Goal: Information Seeking & Learning: Learn about a topic

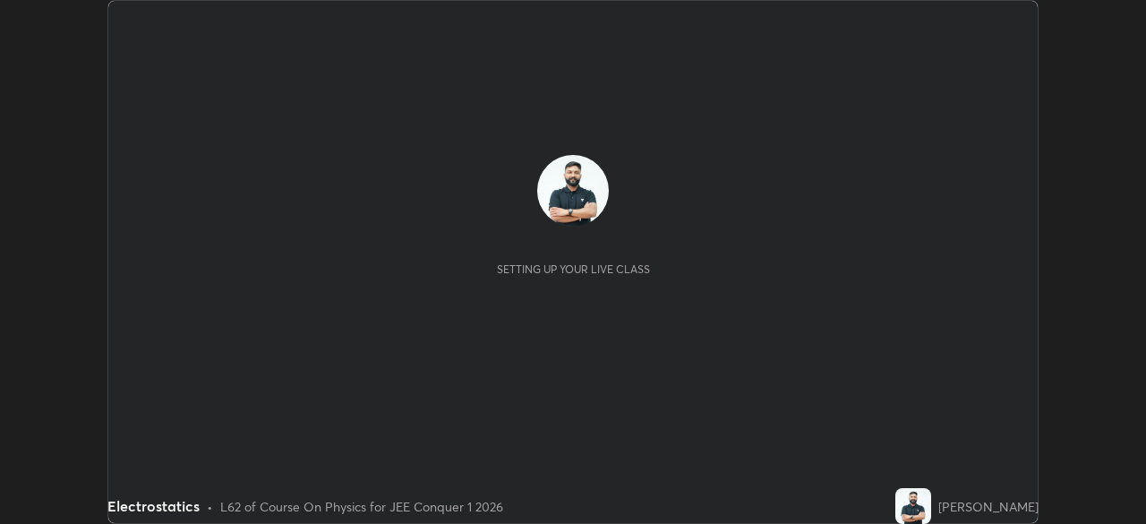
scroll to position [524, 1145]
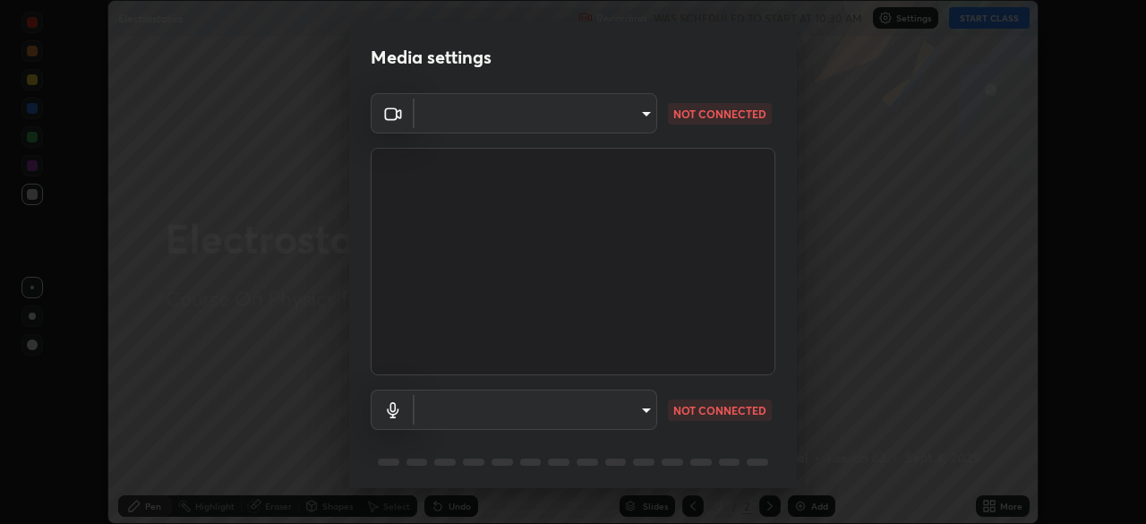
type input "57eee643c0f65b433f7f6ec09676a85682af63bfcab8ae5d35aec9e5c953b032"
type input "124c78c221627933d2c50a39b91ddd266d1070ffba9e3ebedd1e58af8de33bc5"
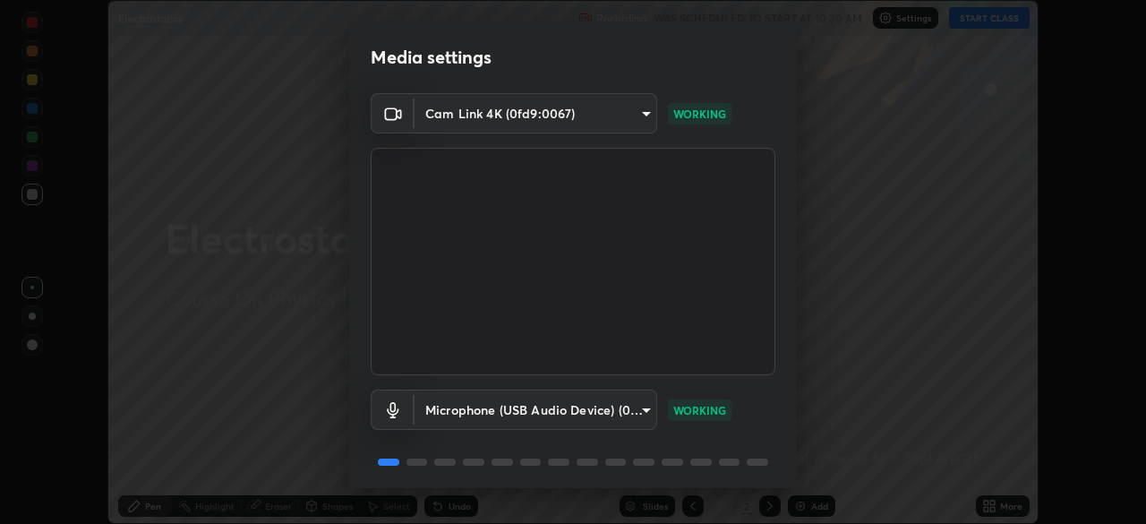
scroll to position [64, 0]
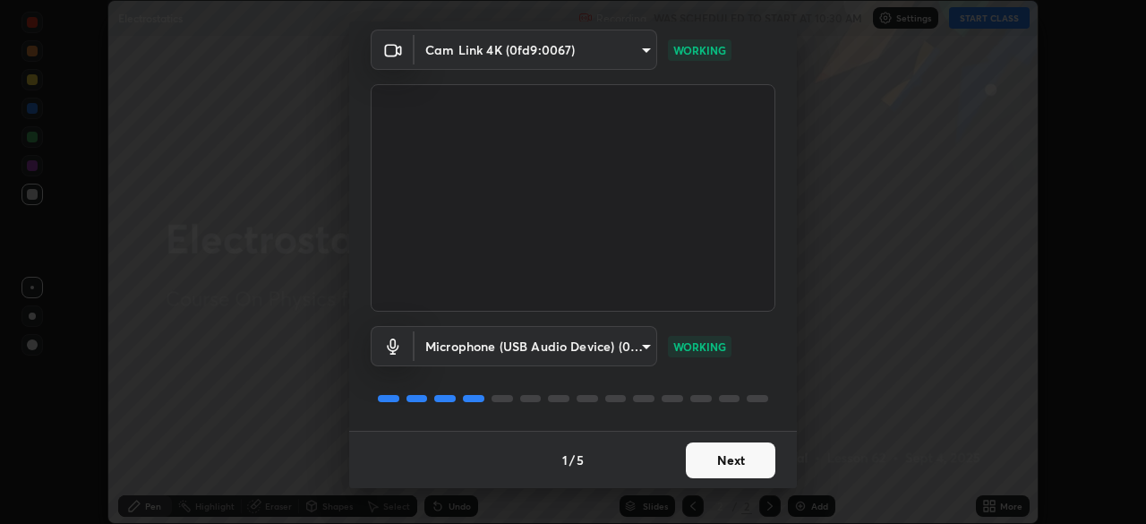
click at [750, 470] on button "Next" at bounding box center [731, 460] width 90 height 36
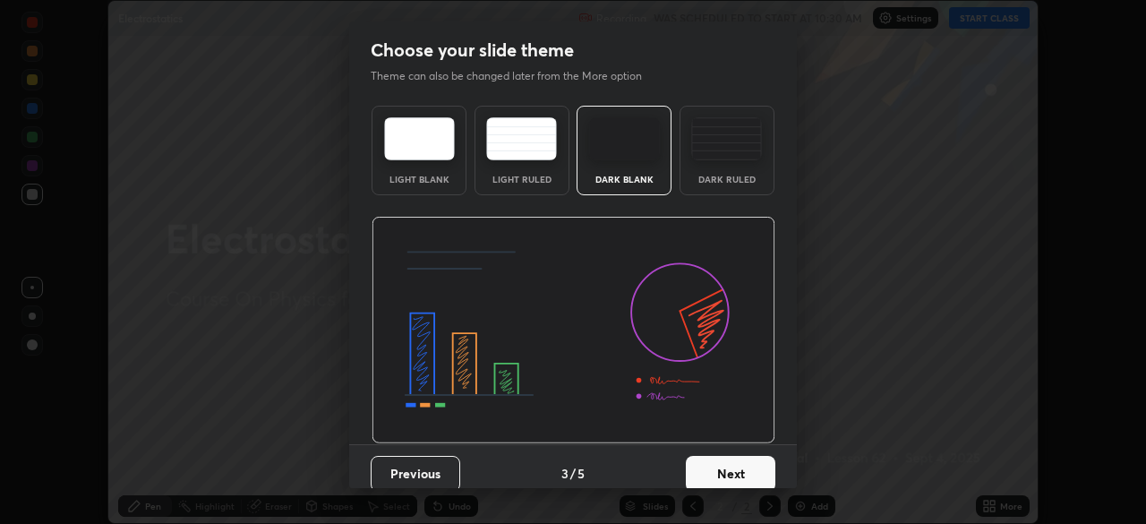
click at [756, 470] on button "Next" at bounding box center [731, 474] width 90 height 36
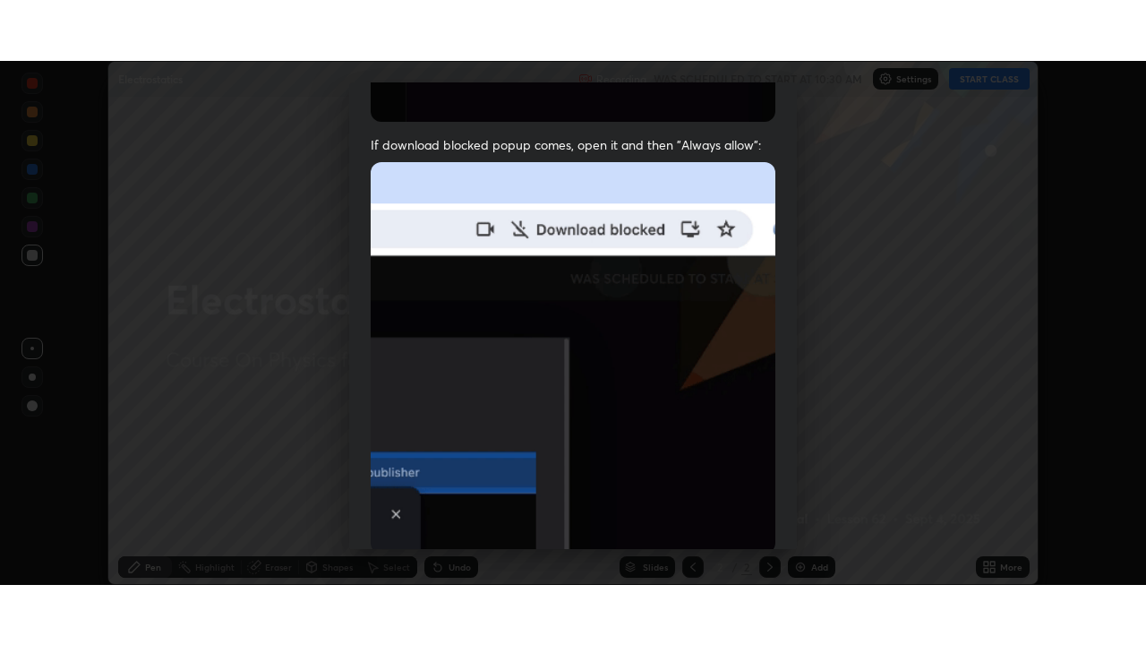
scroll to position [429, 0]
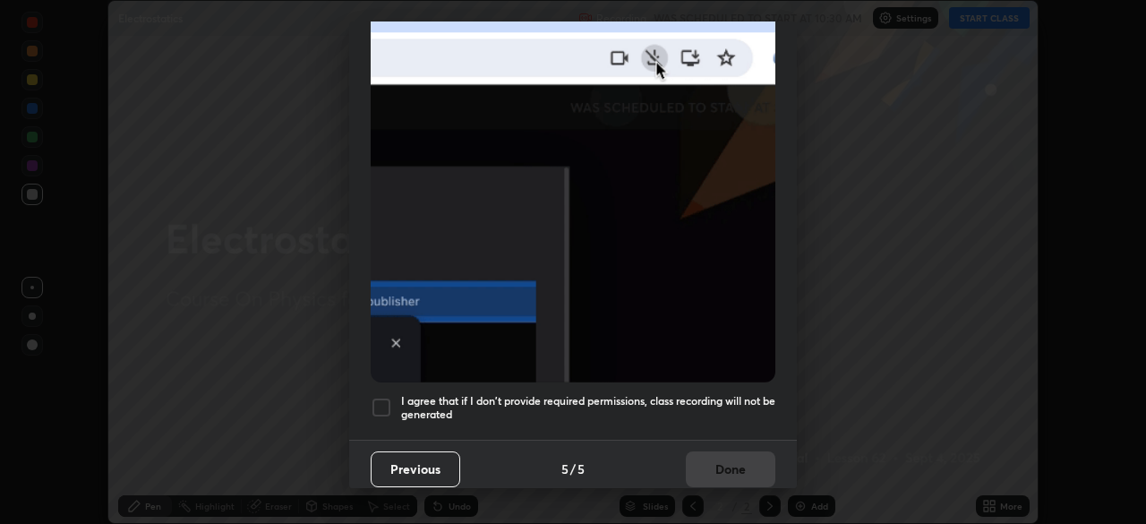
click at [725, 448] on div "Previous 5 / 5 Done" at bounding box center [573, 468] width 448 height 57
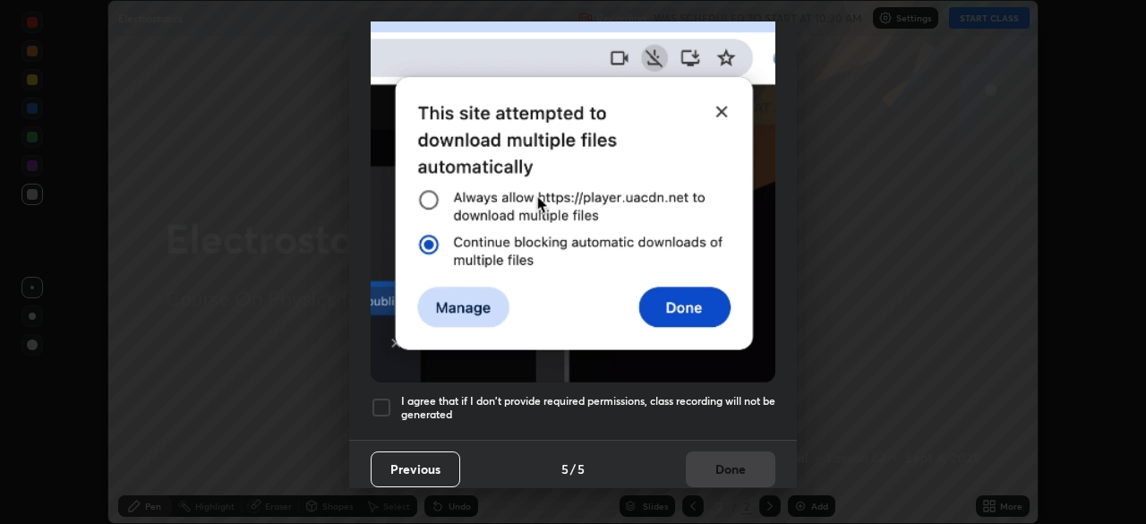
click at [740, 394] on h5 "I agree that if I don't provide required permissions, class recording will not …" at bounding box center [588, 408] width 374 height 28
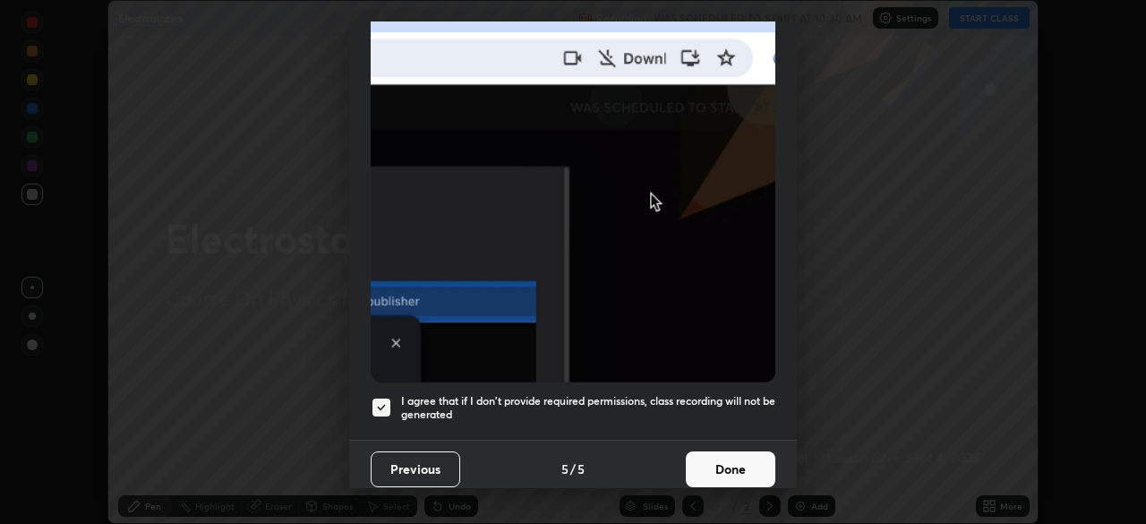
click at [738, 470] on button "Done" at bounding box center [731, 469] width 90 height 36
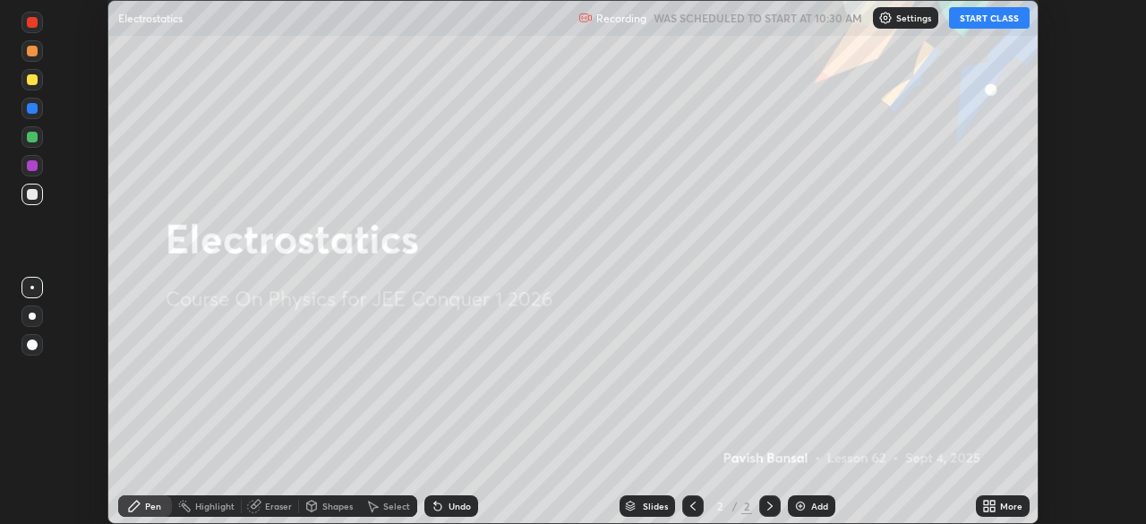
click at [986, 502] on icon at bounding box center [986, 502] width 4 height 4
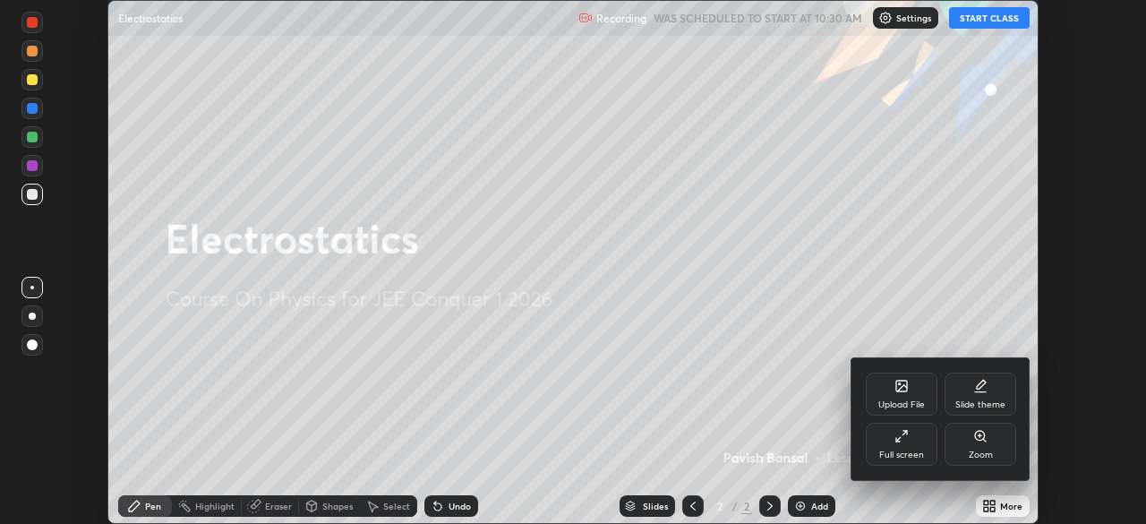
click at [904, 450] on div "Full screen" at bounding box center [901, 454] width 45 height 9
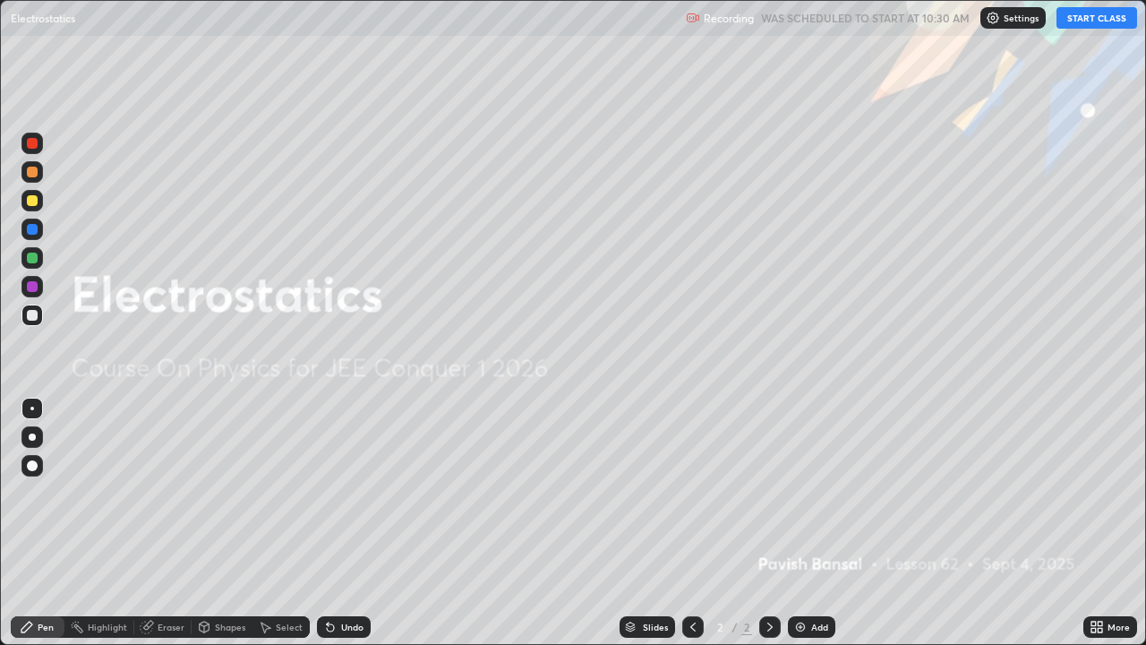
scroll to position [645, 1146]
click at [1091, 14] on button "START CLASS" at bounding box center [1096, 17] width 81 height 21
click at [801, 523] on img at bounding box center [800, 626] width 14 height 14
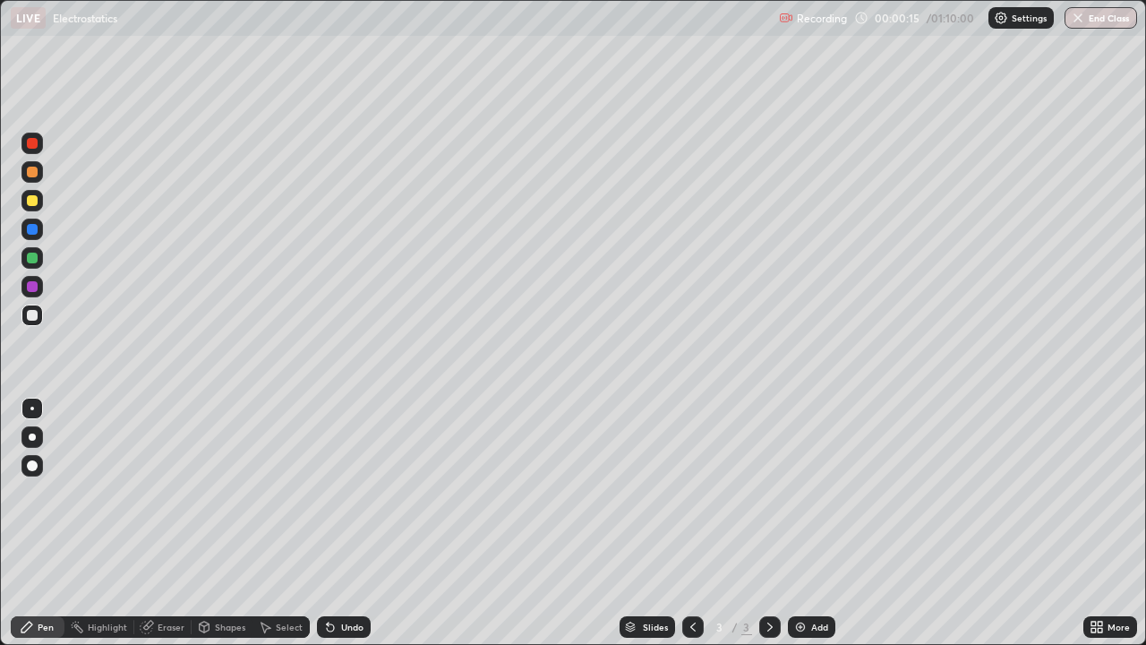
click at [39, 438] on div at bounding box center [31, 436] width 21 height 21
click at [327, 523] on icon at bounding box center [328, 623] width 2 height 2
click at [30, 201] on div at bounding box center [32, 200] width 11 height 11
click at [31, 320] on div at bounding box center [32, 315] width 11 height 11
click at [337, 523] on div "Undo" at bounding box center [344, 626] width 54 height 21
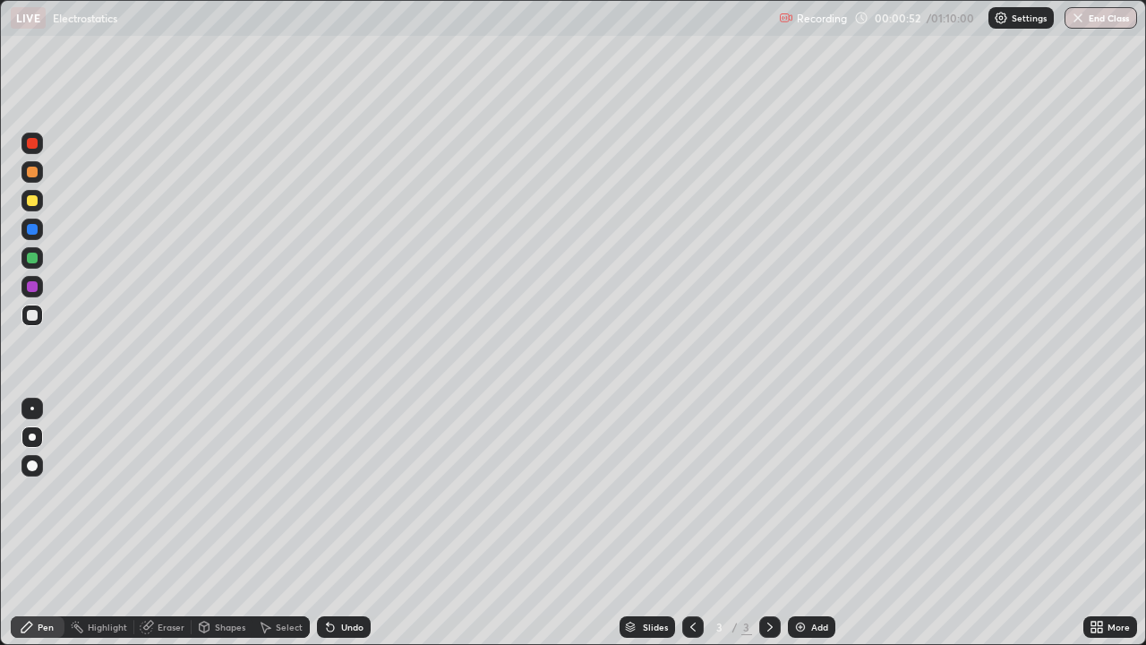
click at [333, 523] on icon at bounding box center [330, 626] width 14 height 14
click at [32, 287] on div at bounding box center [32, 286] width 11 height 11
click at [327, 523] on icon at bounding box center [330, 627] width 7 height 7
click at [30, 316] on div at bounding box center [32, 315] width 11 height 11
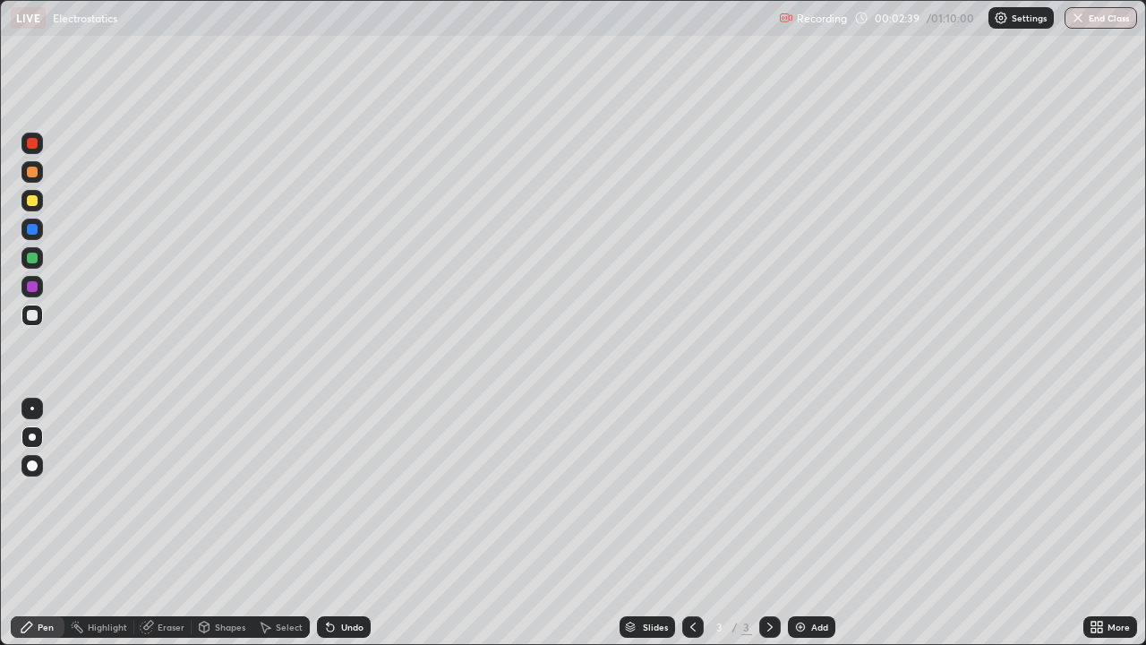
click at [174, 523] on div "Eraser" at bounding box center [171, 626] width 27 height 9
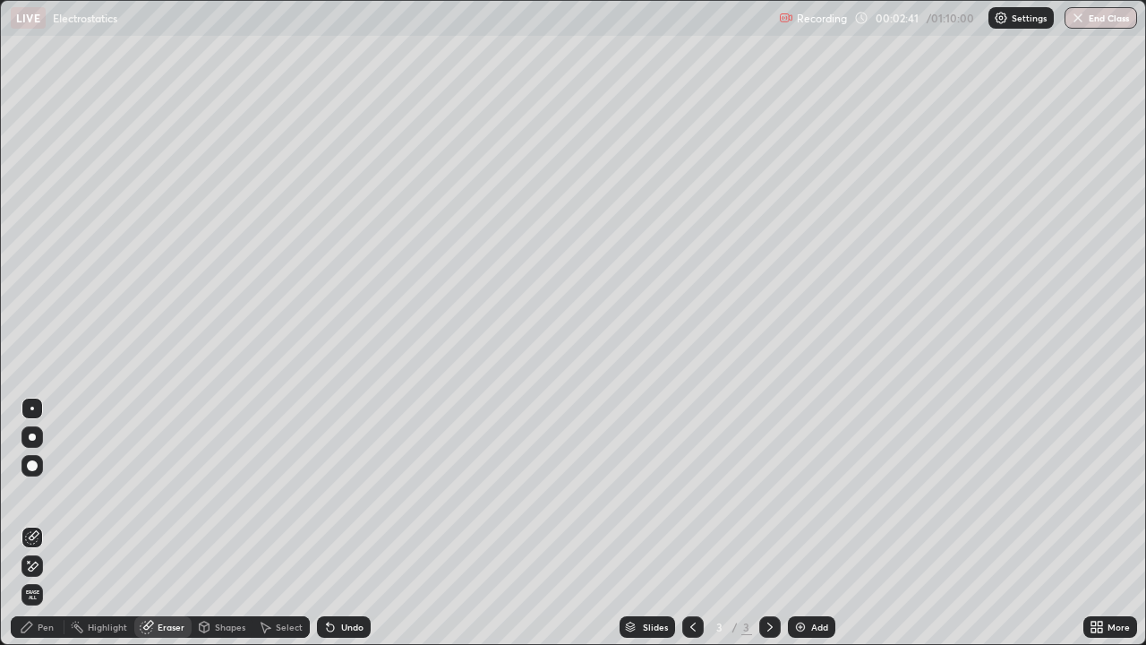
click at [55, 523] on div "Pen" at bounding box center [38, 626] width 54 height 21
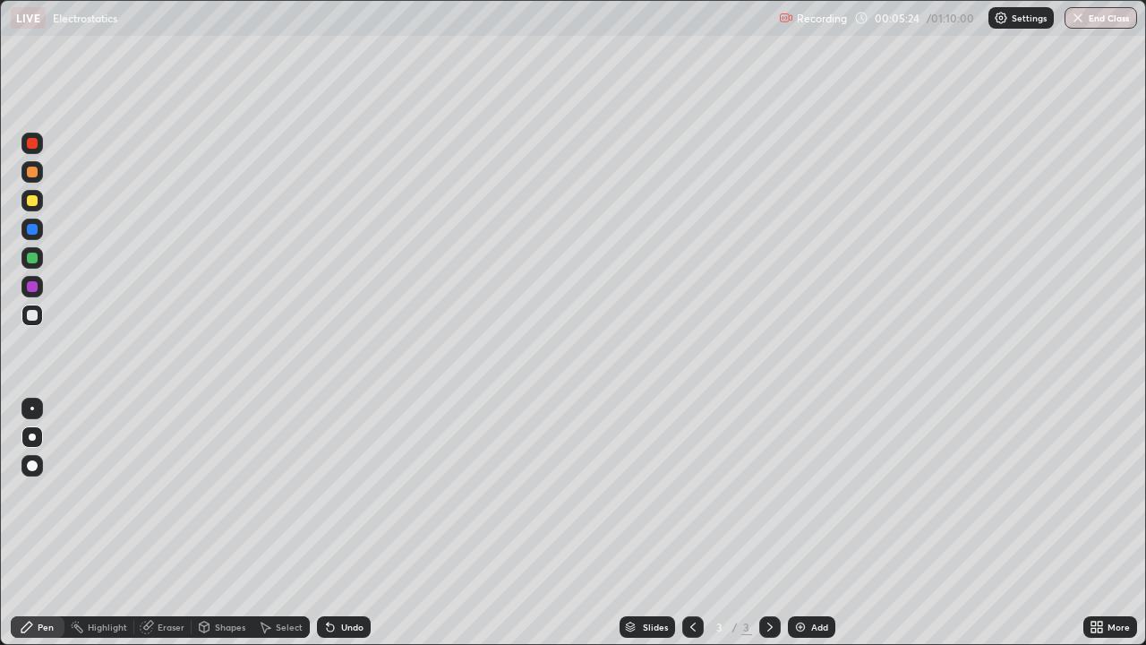
click at [815, 523] on div "Add" at bounding box center [819, 626] width 17 height 9
click at [327, 523] on icon at bounding box center [328, 623] width 2 height 2
click at [330, 523] on icon at bounding box center [330, 626] width 14 height 14
click at [361, 523] on div "Undo" at bounding box center [344, 626] width 54 height 21
click at [24, 200] on div at bounding box center [31, 200] width 21 height 21
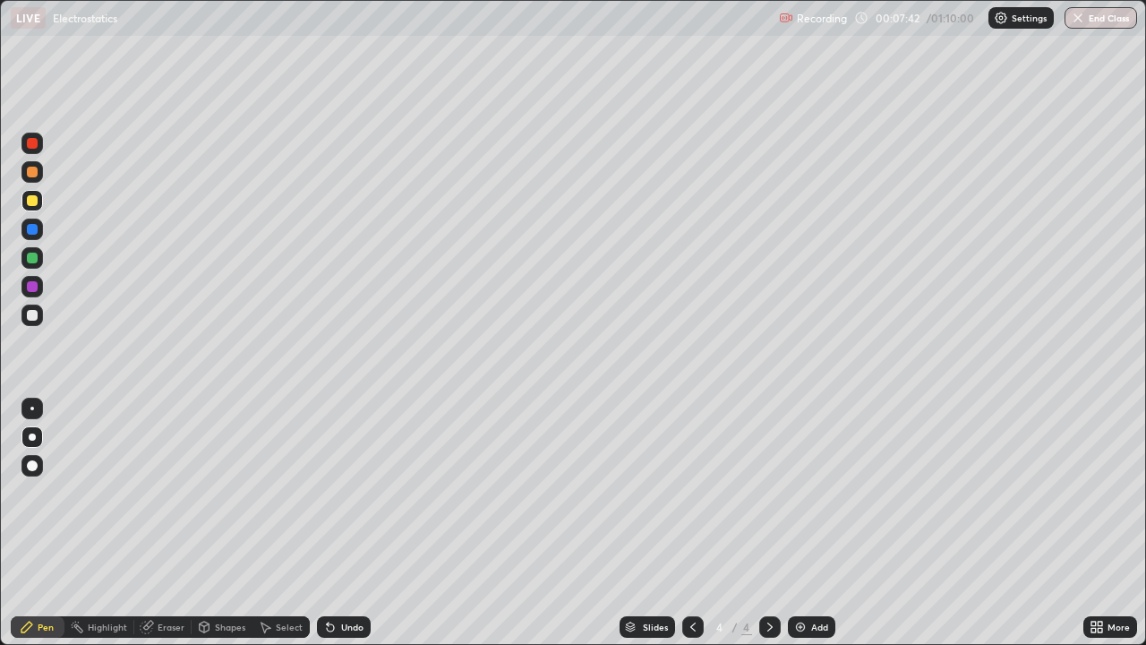
click at [166, 523] on div "Eraser" at bounding box center [162, 626] width 57 height 21
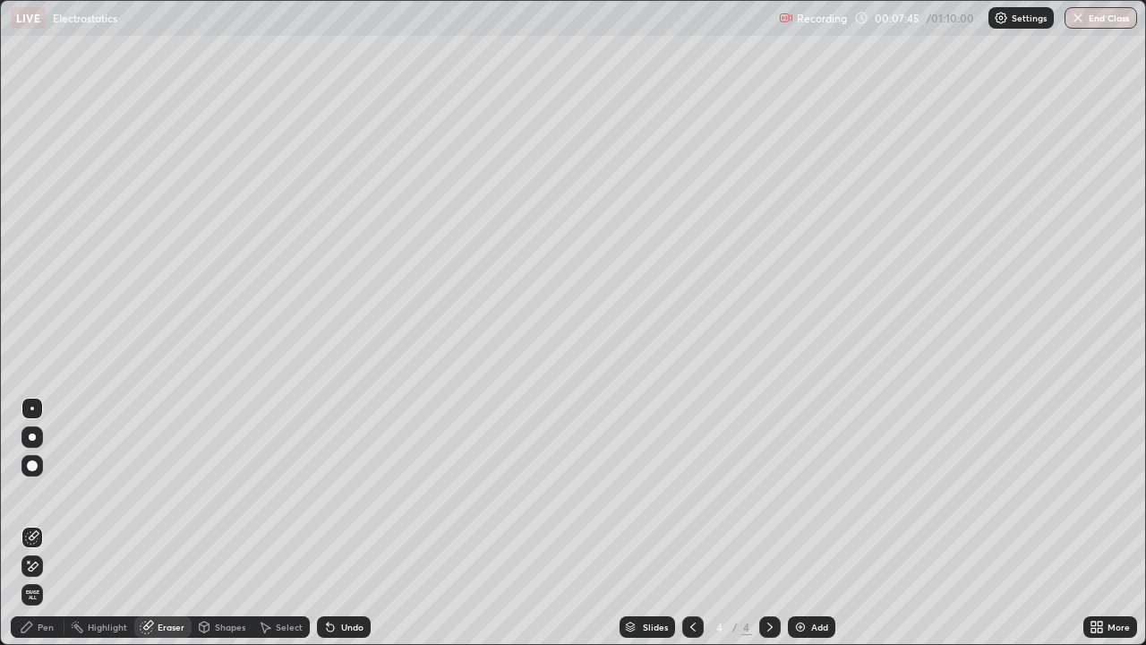
click at [42, 523] on div "Pen" at bounding box center [46, 626] width 16 height 9
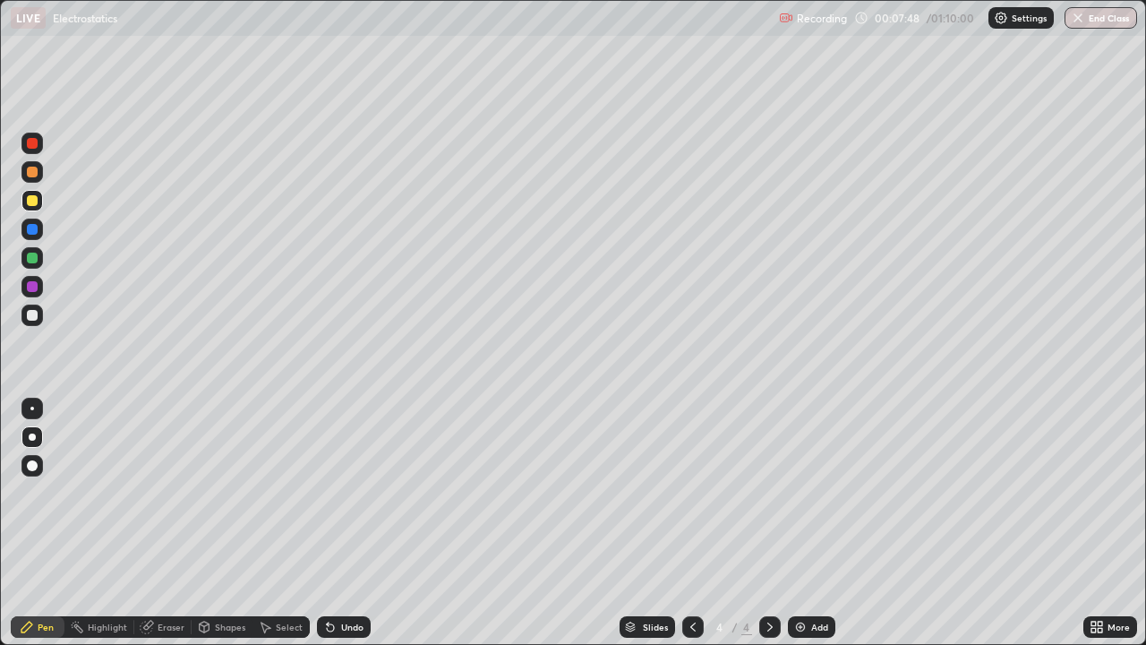
click at [39, 323] on div at bounding box center [31, 314] width 21 height 21
click at [344, 523] on div "Undo" at bounding box center [344, 626] width 54 height 21
click at [354, 523] on div "Undo" at bounding box center [344, 626] width 54 height 21
click at [32, 169] on div at bounding box center [32, 171] width 11 height 11
click at [815, 523] on div "Add" at bounding box center [819, 626] width 17 height 9
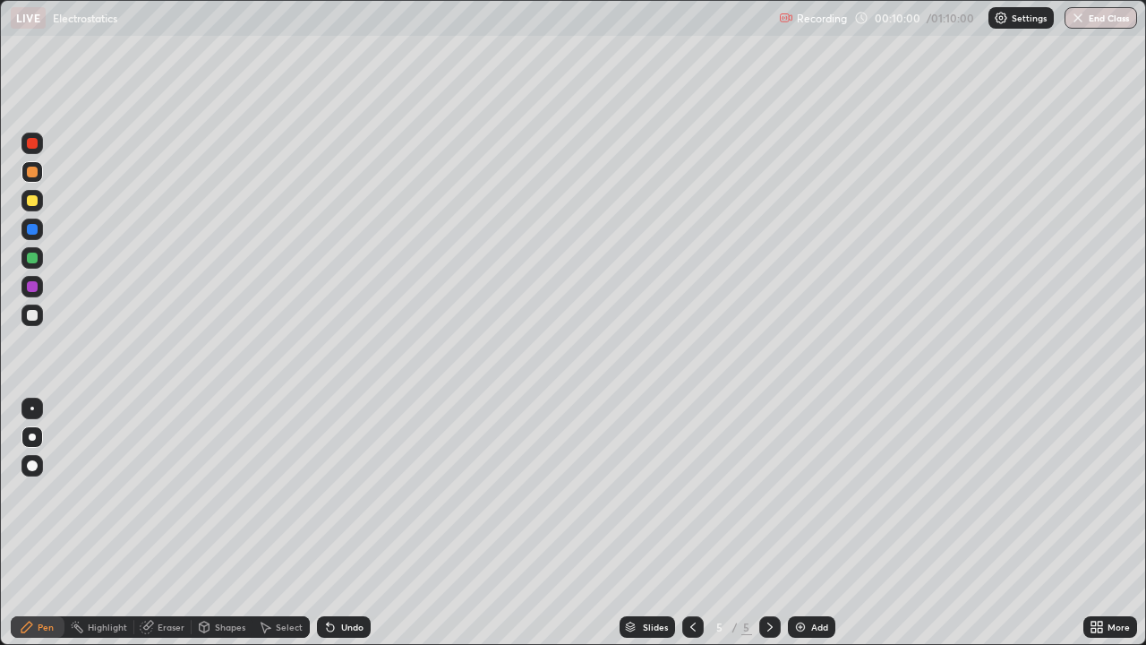
click at [35, 316] on div at bounding box center [32, 315] width 11 height 11
click at [32, 196] on div at bounding box center [32, 200] width 11 height 11
click at [31, 312] on div at bounding box center [32, 315] width 11 height 11
click at [327, 523] on icon at bounding box center [328, 623] width 2 height 2
click at [330, 523] on div "Undo" at bounding box center [344, 626] width 54 height 21
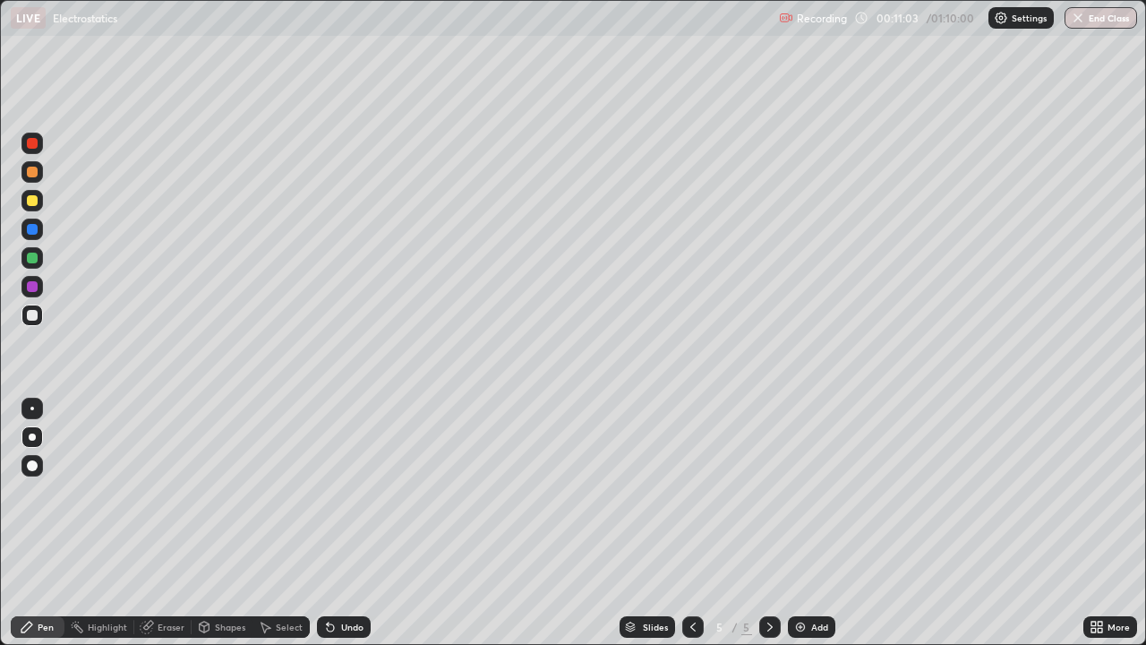
click at [327, 523] on icon at bounding box center [328, 623] width 2 height 2
click at [363, 523] on div "Undo" at bounding box center [344, 626] width 54 height 21
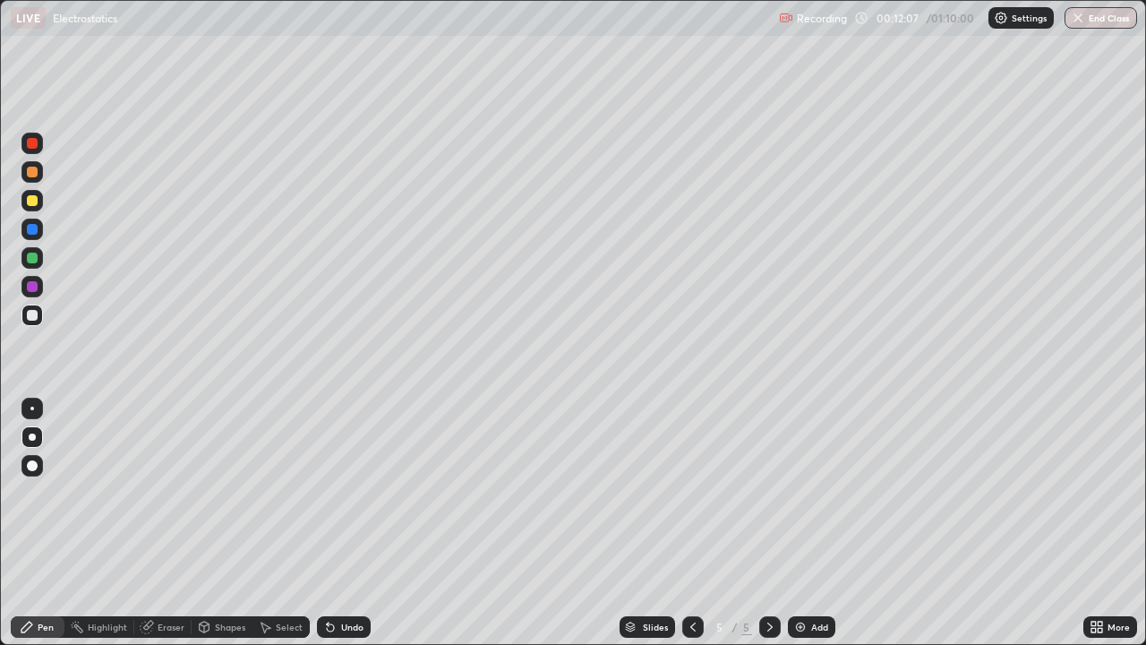
click at [365, 523] on div "Undo" at bounding box center [344, 626] width 54 height 21
click at [362, 523] on div "Undo" at bounding box center [344, 626] width 54 height 21
click at [35, 170] on div at bounding box center [32, 171] width 11 height 11
click at [801, 523] on div "Add" at bounding box center [811, 626] width 47 height 21
click at [37, 314] on div at bounding box center [32, 315] width 11 height 11
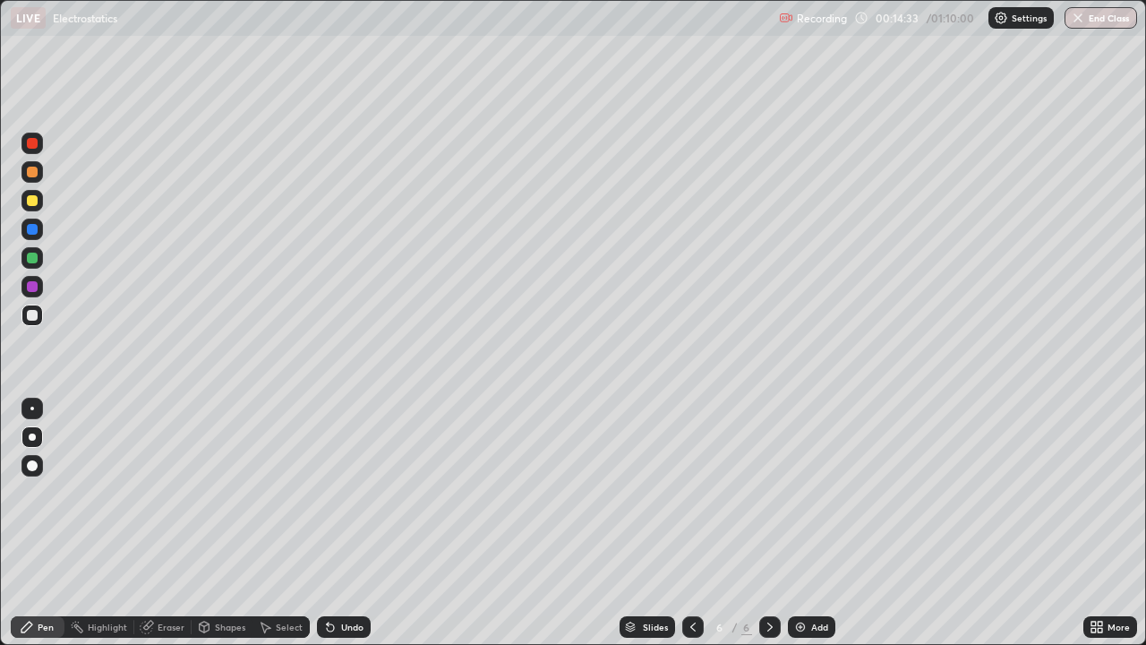
click at [31, 197] on div at bounding box center [32, 200] width 11 height 11
click at [349, 523] on div "Undo" at bounding box center [352, 626] width 22 height 9
click at [352, 523] on div "Undo" at bounding box center [352, 626] width 22 height 9
click at [357, 523] on div "Undo" at bounding box center [352, 626] width 22 height 9
click at [362, 523] on div "Undo" at bounding box center [344, 626] width 54 height 21
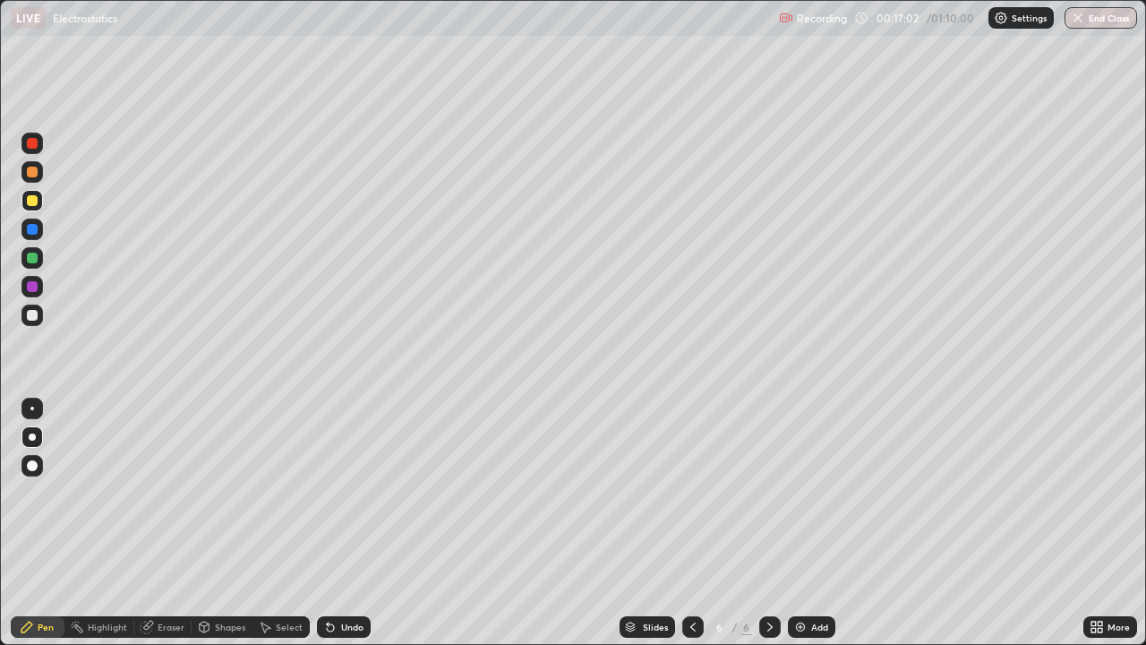
click at [815, 523] on div "Add" at bounding box center [811, 626] width 47 height 21
click at [38, 322] on div at bounding box center [31, 314] width 21 height 21
click at [29, 226] on div at bounding box center [32, 229] width 11 height 11
click at [31, 222] on div at bounding box center [31, 228] width 21 height 21
click at [31, 200] on div at bounding box center [32, 200] width 11 height 11
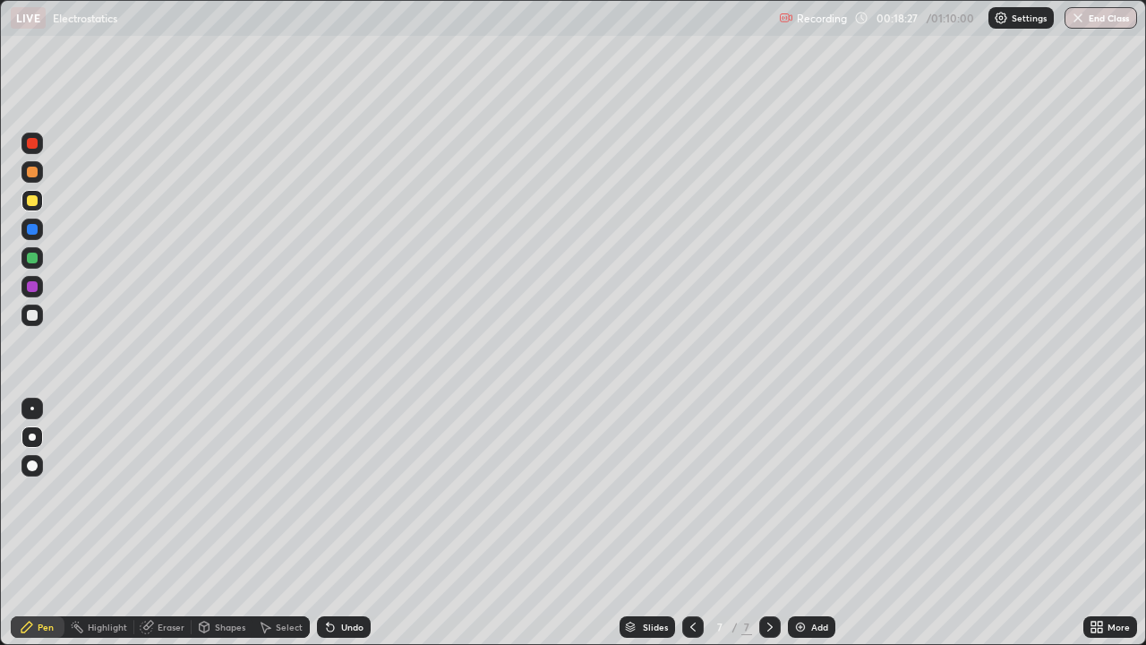
click at [317, 523] on div "Undo" at bounding box center [344, 626] width 54 height 21
click at [327, 523] on icon at bounding box center [328, 623] width 2 height 2
click at [87, 523] on div "Highlight" at bounding box center [99, 626] width 70 height 21
click at [32, 262] on div at bounding box center [32, 257] width 11 height 11
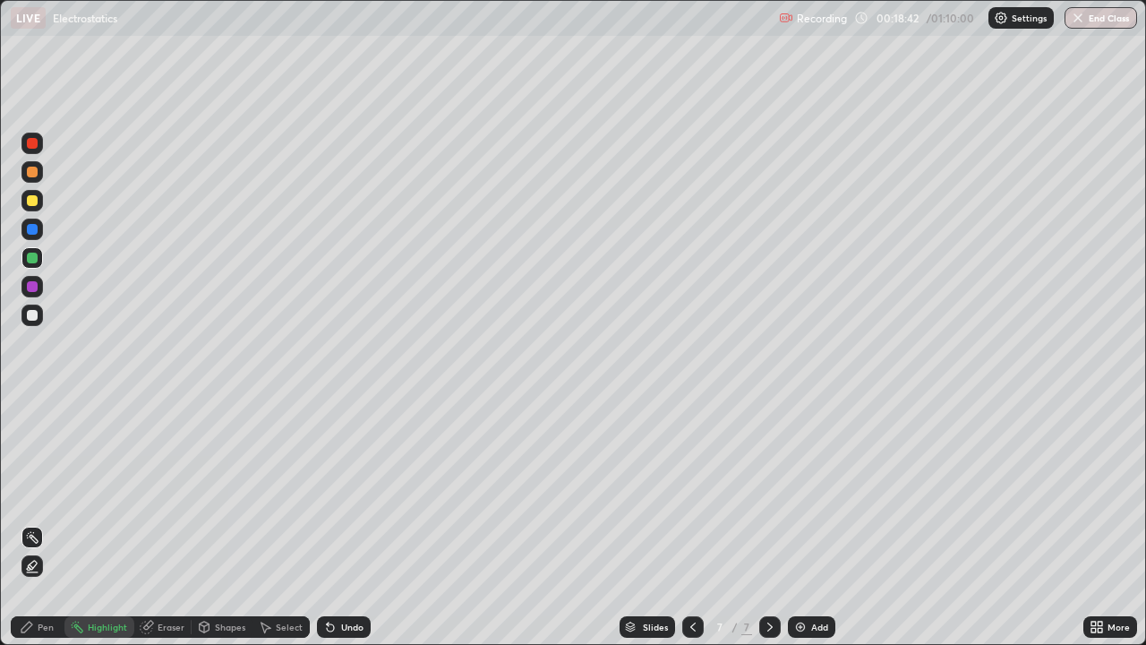
click at [26, 523] on icon at bounding box center [26, 626] width 11 height 11
click at [35, 258] on div at bounding box center [32, 257] width 11 height 11
click at [32, 236] on div at bounding box center [31, 228] width 21 height 21
click at [87, 523] on div "Highlight" at bounding box center [99, 626] width 70 height 21
click at [49, 523] on div "Pen" at bounding box center [46, 626] width 16 height 9
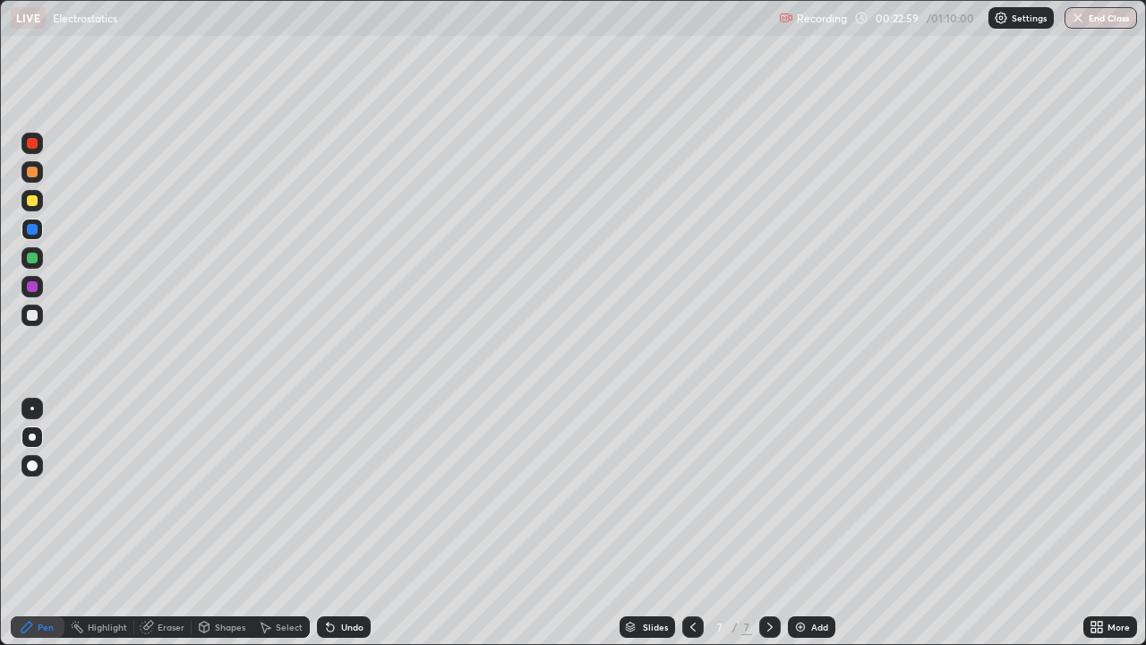
click at [28, 199] on div at bounding box center [32, 200] width 11 height 11
click at [361, 523] on div "Undo" at bounding box center [344, 626] width 54 height 21
click at [362, 523] on div "Undo" at bounding box center [344, 626] width 54 height 21
click at [364, 523] on div "Undo" at bounding box center [344, 626] width 54 height 21
click at [355, 523] on div "Undo" at bounding box center [352, 626] width 22 height 9
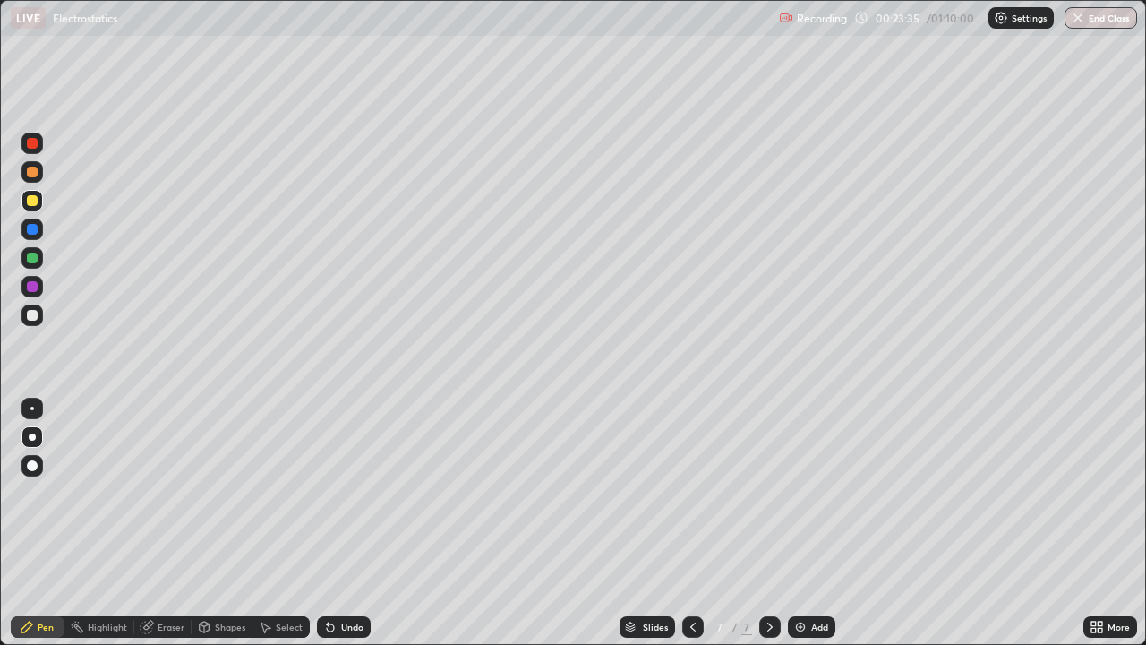
click at [354, 523] on div "Undo" at bounding box center [352, 626] width 22 height 9
click at [806, 523] on div "Add" at bounding box center [811, 626] width 47 height 21
click at [30, 315] on div at bounding box center [32, 315] width 11 height 11
click at [32, 319] on div at bounding box center [32, 315] width 11 height 11
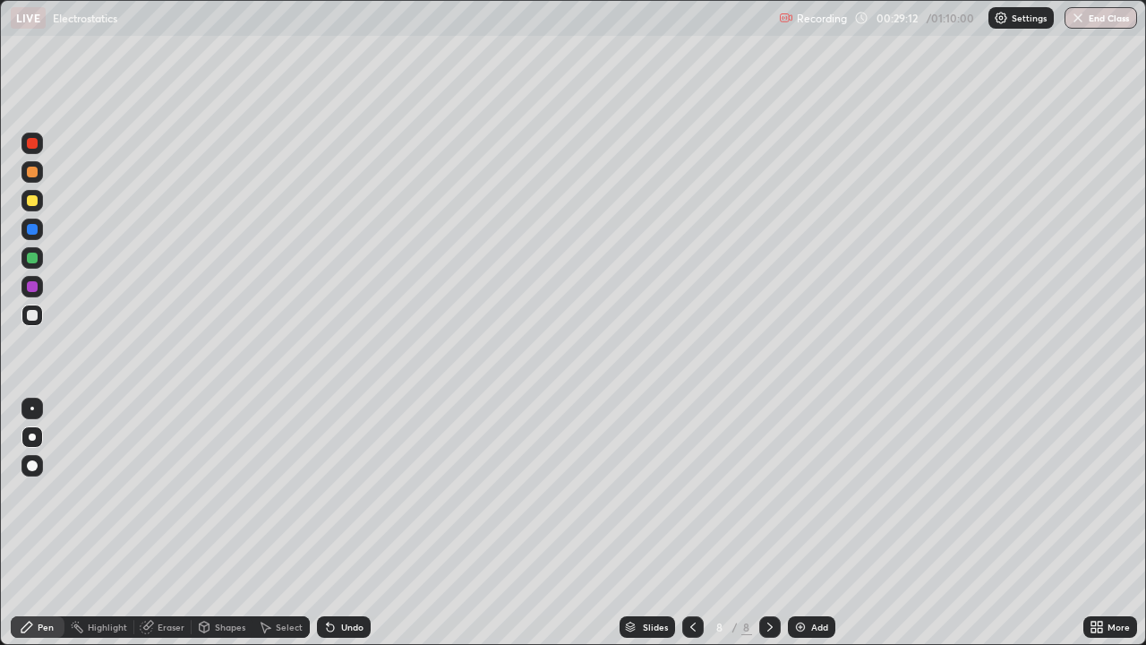
click at [30, 201] on div at bounding box center [32, 200] width 11 height 11
click at [33, 233] on div at bounding box center [32, 229] width 11 height 11
click at [32, 318] on div at bounding box center [32, 315] width 11 height 11
click at [30, 198] on div at bounding box center [32, 200] width 11 height 11
click at [32, 316] on div at bounding box center [32, 315] width 11 height 11
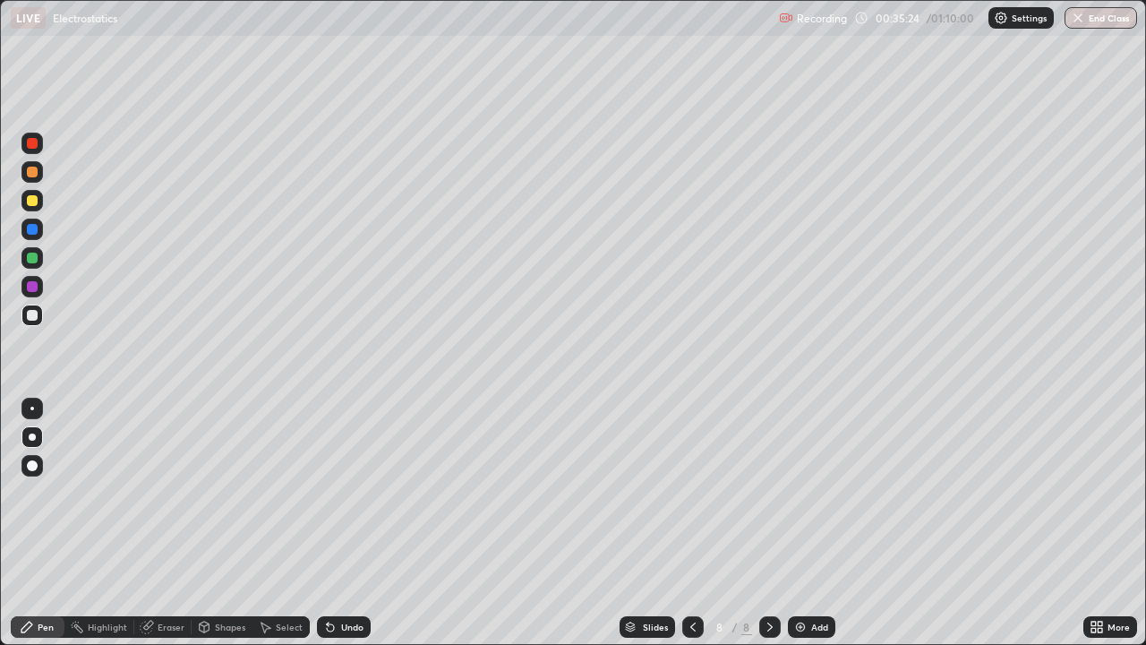
click at [32, 201] on div at bounding box center [32, 200] width 11 height 11
click at [37, 229] on div at bounding box center [32, 229] width 11 height 11
click at [813, 523] on div "Add" at bounding box center [811, 626] width 47 height 21
click at [32, 315] on div at bounding box center [32, 315] width 11 height 11
click at [39, 199] on div at bounding box center [31, 200] width 21 height 21
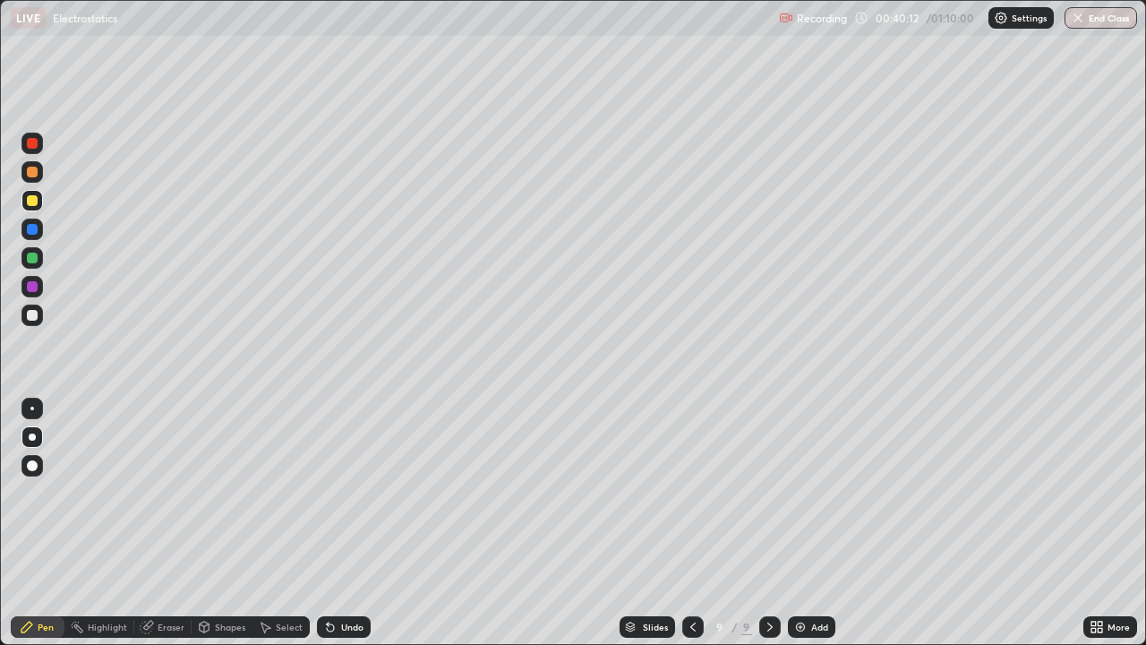
click at [104, 523] on div "Highlight" at bounding box center [107, 626] width 39 height 9
click at [31, 313] on div at bounding box center [32, 315] width 11 height 11
click at [46, 523] on div "Pen" at bounding box center [46, 626] width 16 height 9
click at [796, 523] on img at bounding box center [800, 626] width 14 height 14
click at [33, 315] on div at bounding box center [32, 315] width 11 height 11
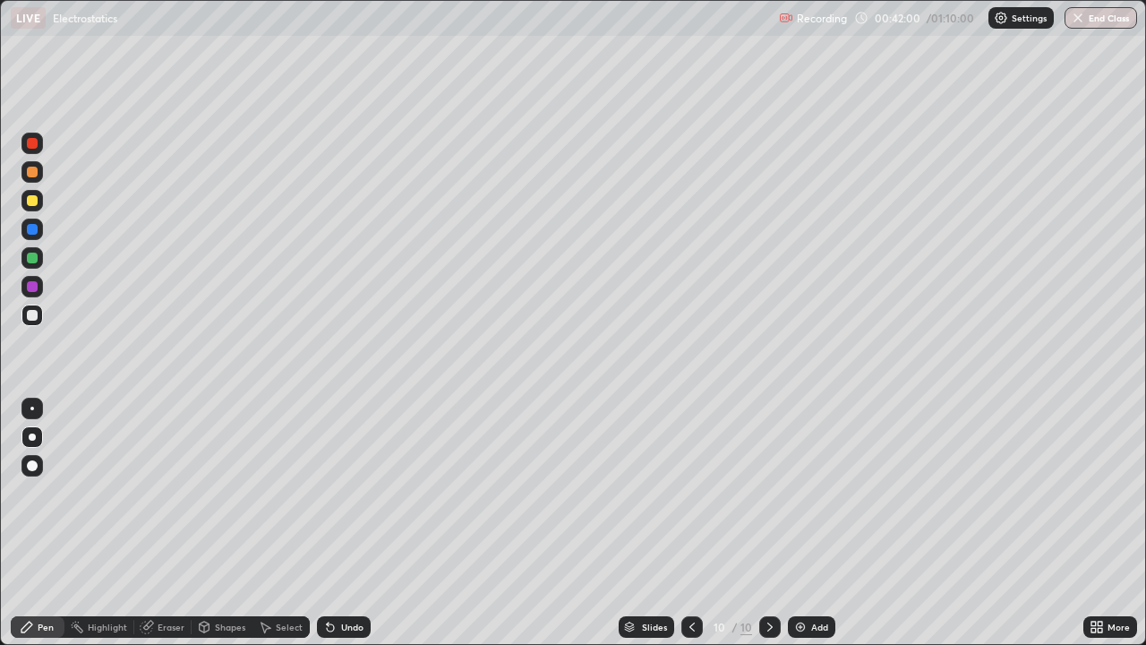
click at [341, 523] on div "Undo" at bounding box center [352, 626] width 22 height 9
click at [348, 523] on div "Undo" at bounding box center [352, 626] width 22 height 9
click at [37, 282] on div at bounding box center [31, 286] width 21 height 21
click at [34, 201] on div at bounding box center [32, 200] width 11 height 11
click at [358, 523] on div "Undo" at bounding box center [344, 626] width 54 height 21
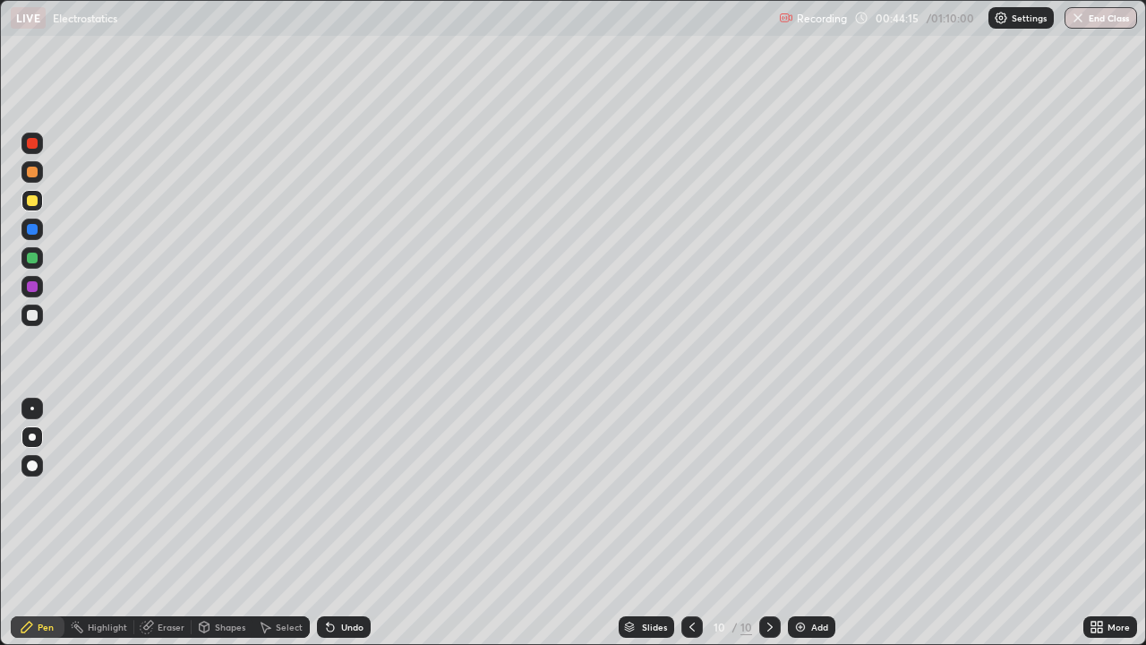
click at [363, 523] on div "Undo" at bounding box center [344, 626] width 54 height 21
click at [32, 317] on div at bounding box center [32, 315] width 11 height 11
click at [32, 287] on div at bounding box center [32, 286] width 11 height 11
click at [811, 523] on div "Add" at bounding box center [819, 626] width 17 height 9
click at [34, 317] on div at bounding box center [32, 315] width 11 height 11
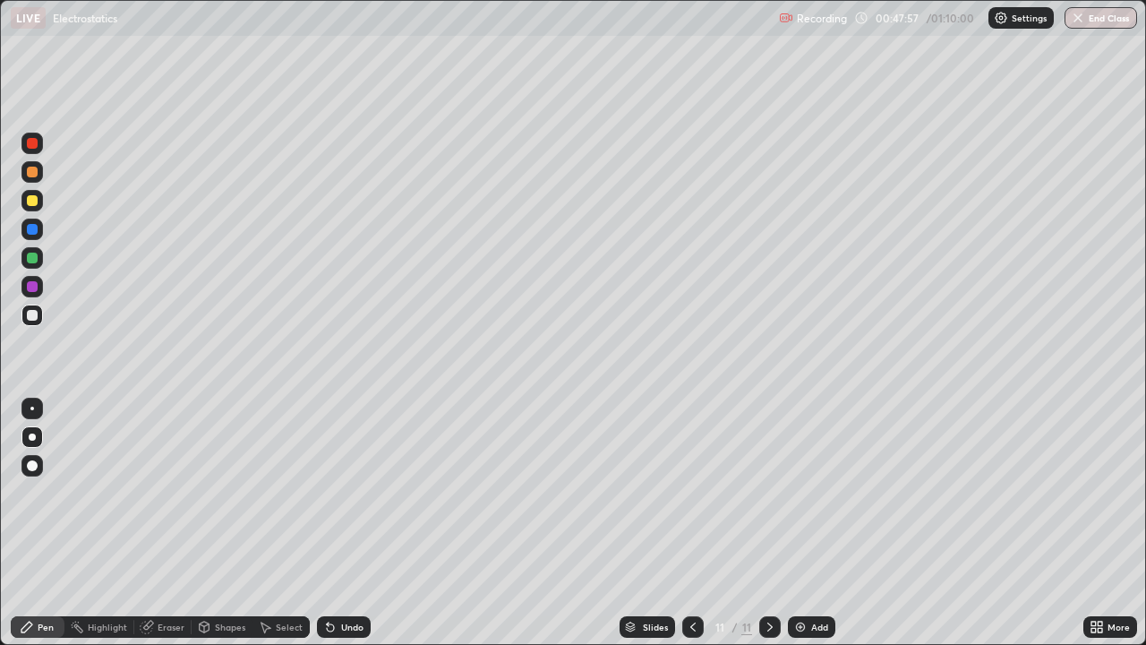
click at [30, 173] on div at bounding box center [32, 171] width 11 height 11
click at [30, 315] on div at bounding box center [32, 315] width 11 height 11
click at [32, 259] on div at bounding box center [32, 257] width 11 height 11
click at [29, 229] on div at bounding box center [32, 229] width 11 height 11
click at [29, 226] on div at bounding box center [32, 229] width 11 height 11
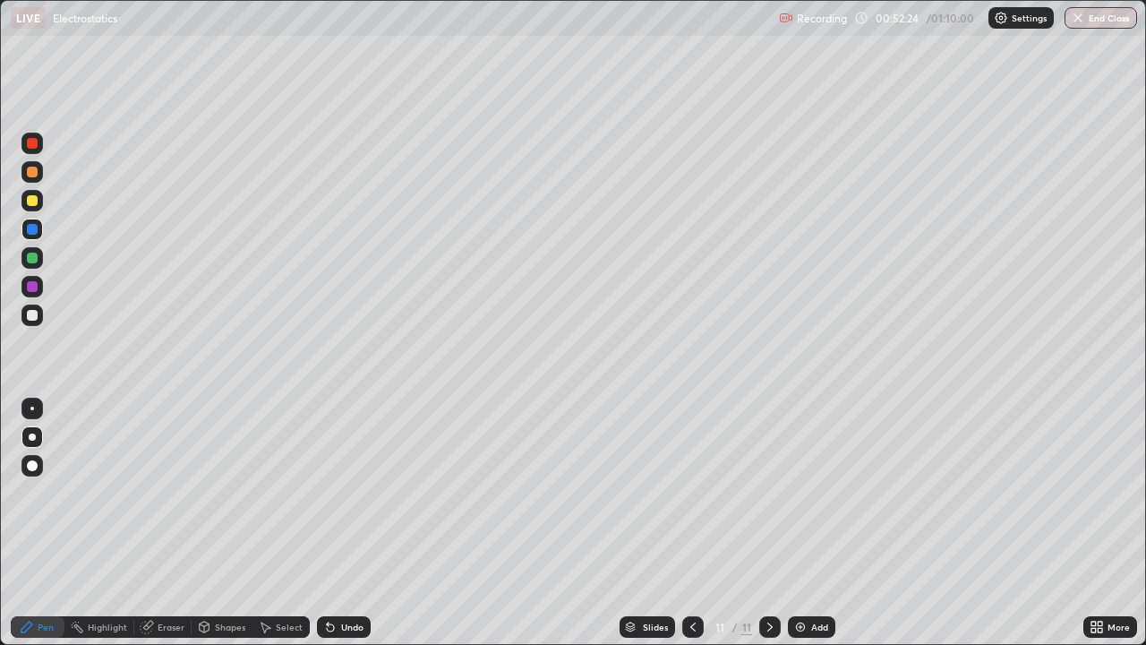
click at [32, 317] on div at bounding box center [32, 315] width 11 height 11
click at [358, 523] on div "Undo" at bounding box center [352, 626] width 22 height 9
click at [357, 523] on div "Undo" at bounding box center [344, 626] width 54 height 21
click at [354, 523] on div "Undo" at bounding box center [352, 626] width 22 height 9
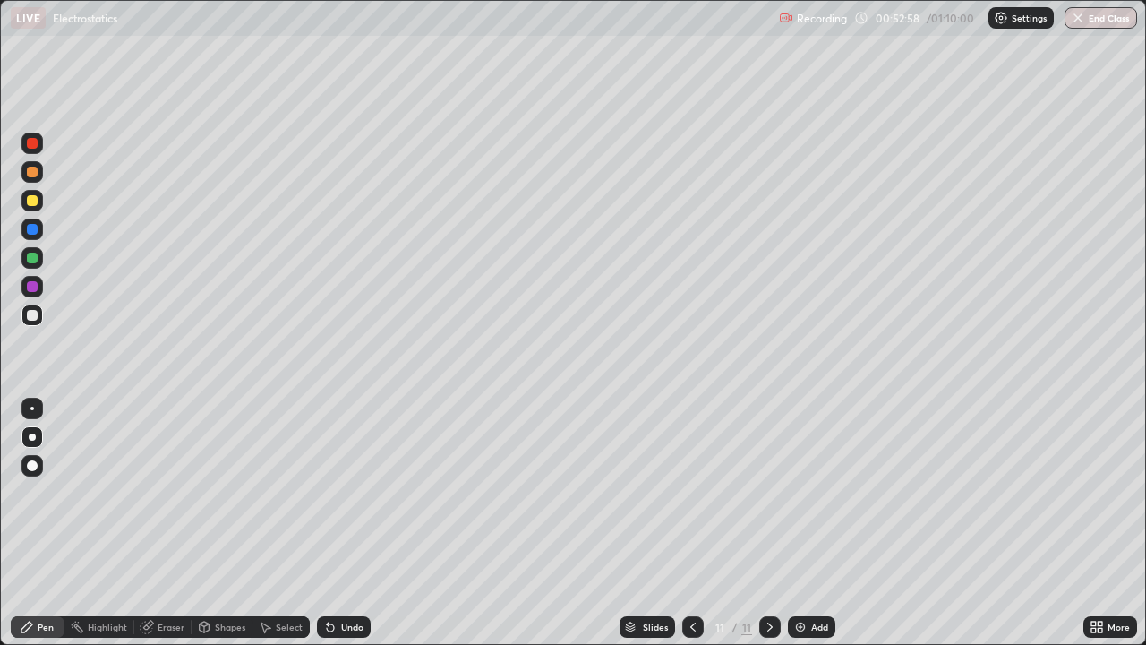
click at [341, 523] on div "Undo" at bounding box center [352, 626] width 22 height 9
click at [236, 523] on div "Shapes" at bounding box center [222, 626] width 61 height 21
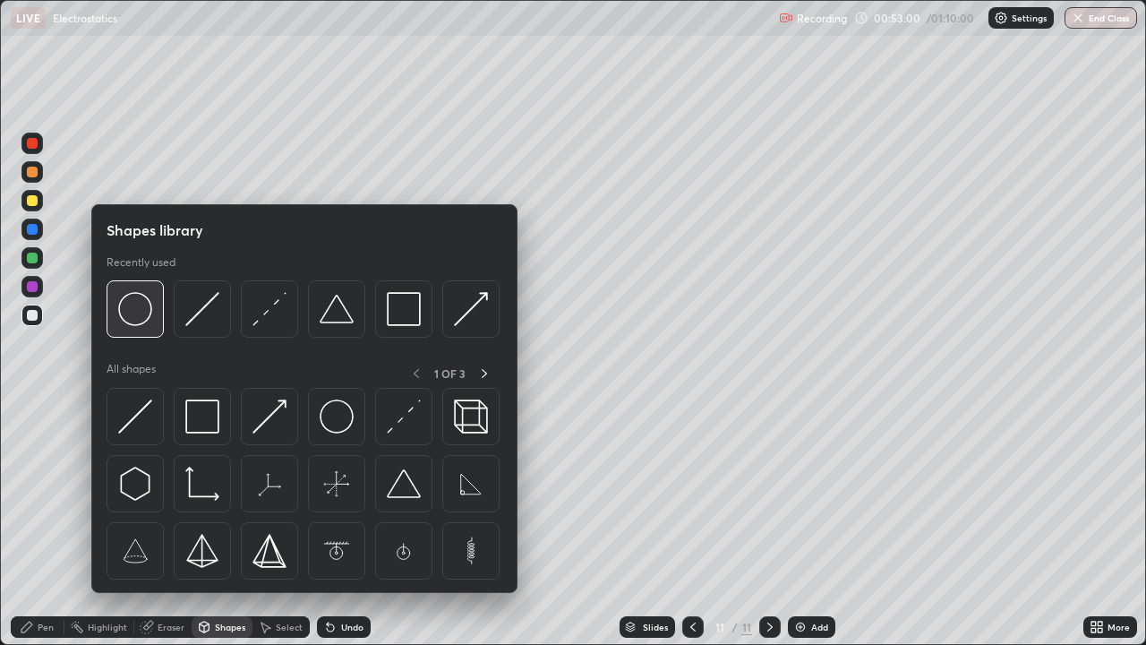
click at [137, 320] on img at bounding box center [135, 309] width 34 height 34
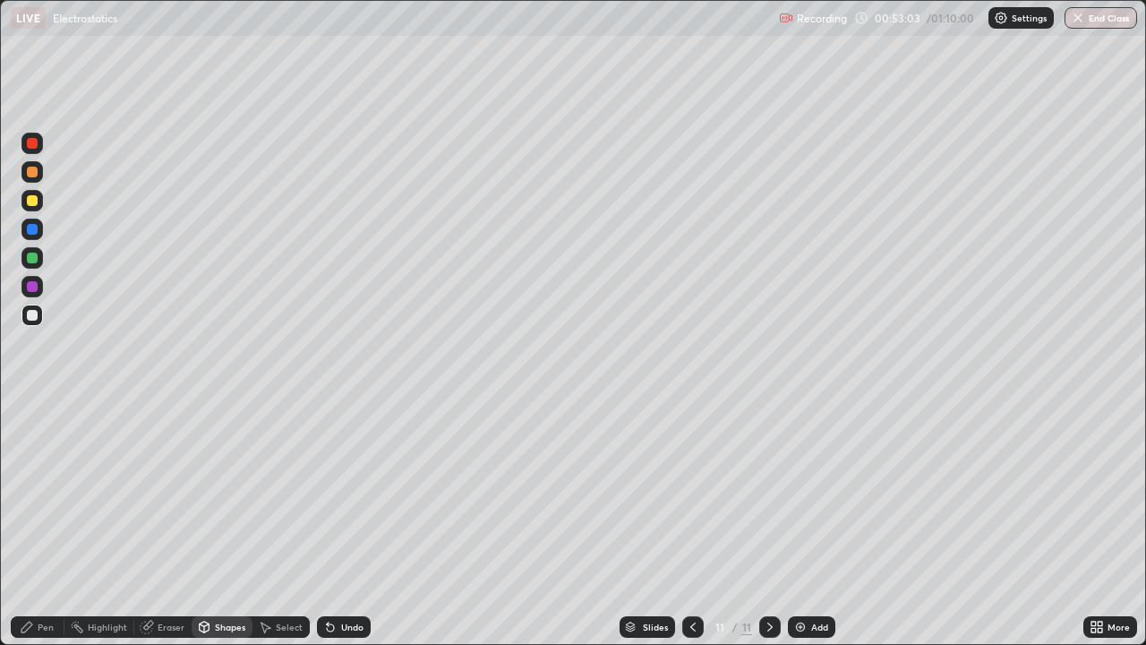
click at [47, 523] on div "Pen" at bounding box center [46, 626] width 16 height 9
click at [37, 290] on div at bounding box center [31, 286] width 21 height 21
click at [356, 523] on div "Undo" at bounding box center [352, 626] width 22 height 9
click at [804, 523] on img at bounding box center [800, 626] width 14 height 14
click at [30, 314] on div at bounding box center [32, 315] width 11 height 11
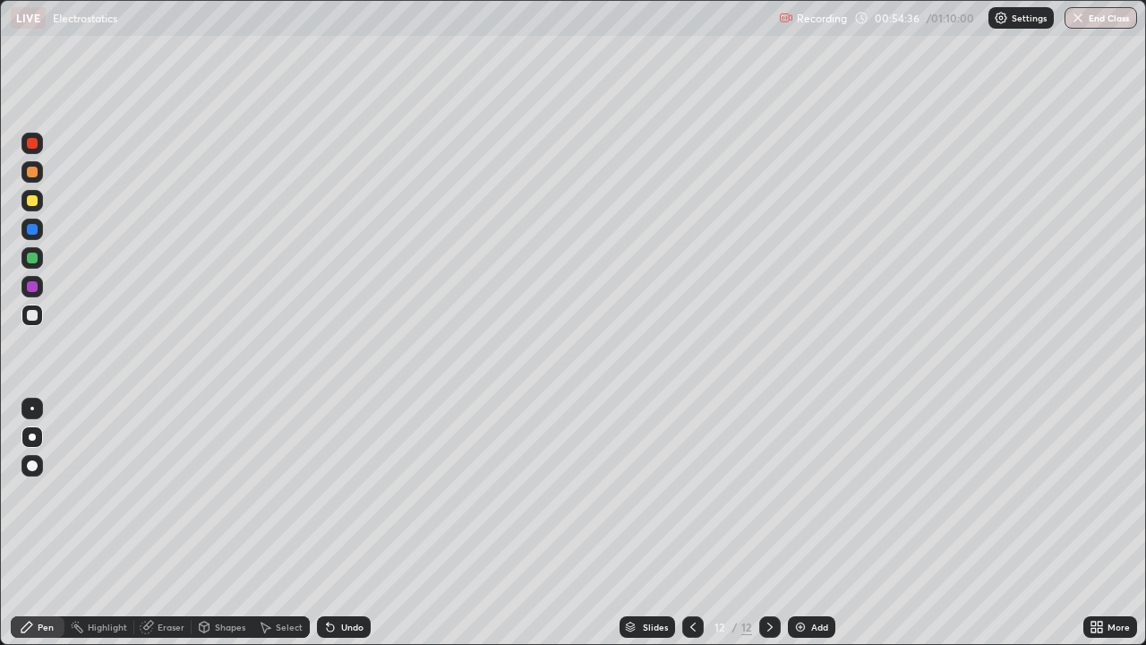
click at [225, 523] on div "Shapes" at bounding box center [230, 626] width 30 height 9
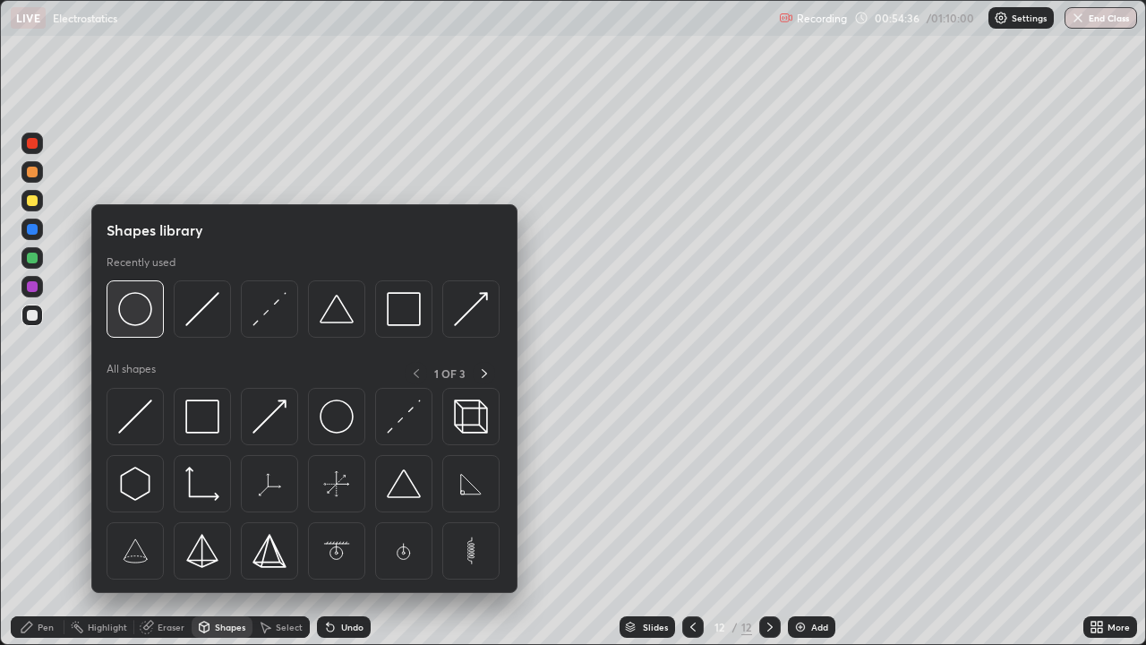
click at [149, 319] on img at bounding box center [135, 309] width 34 height 34
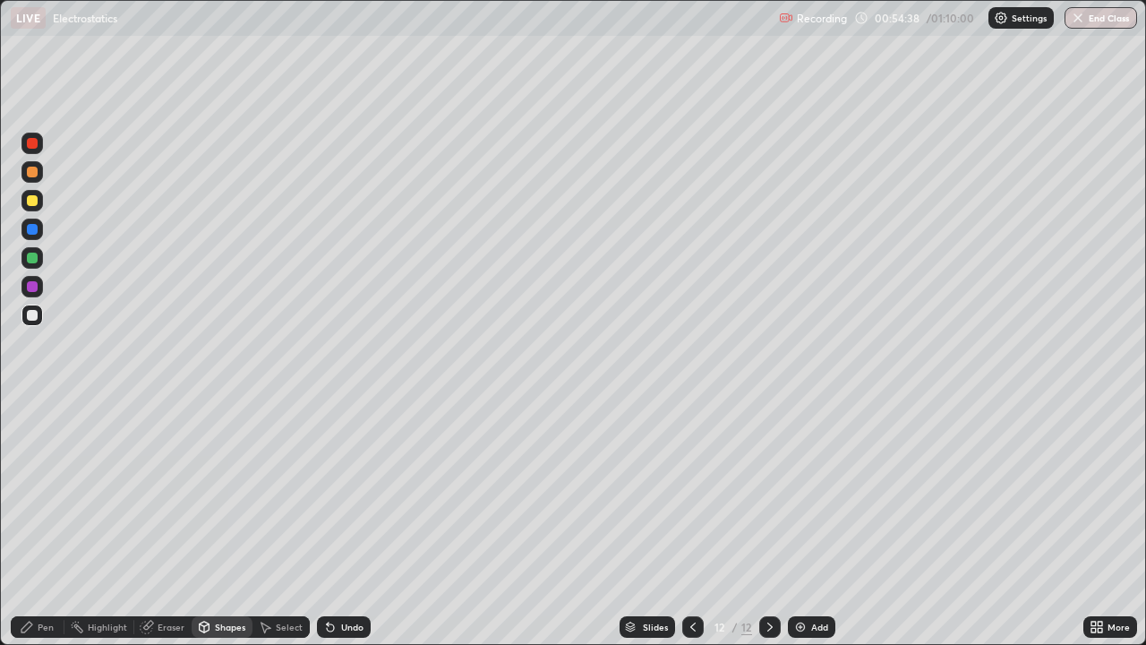
click at [47, 523] on div "Pen" at bounding box center [46, 626] width 16 height 9
click at [34, 203] on div at bounding box center [32, 200] width 11 height 11
click at [30, 232] on div at bounding box center [32, 229] width 11 height 11
click at [32, 259] on div at bounding box center [32, 257] width 11 height 11
click at [32, 201] on div at bounding box center [32, 200] width 11 height 11
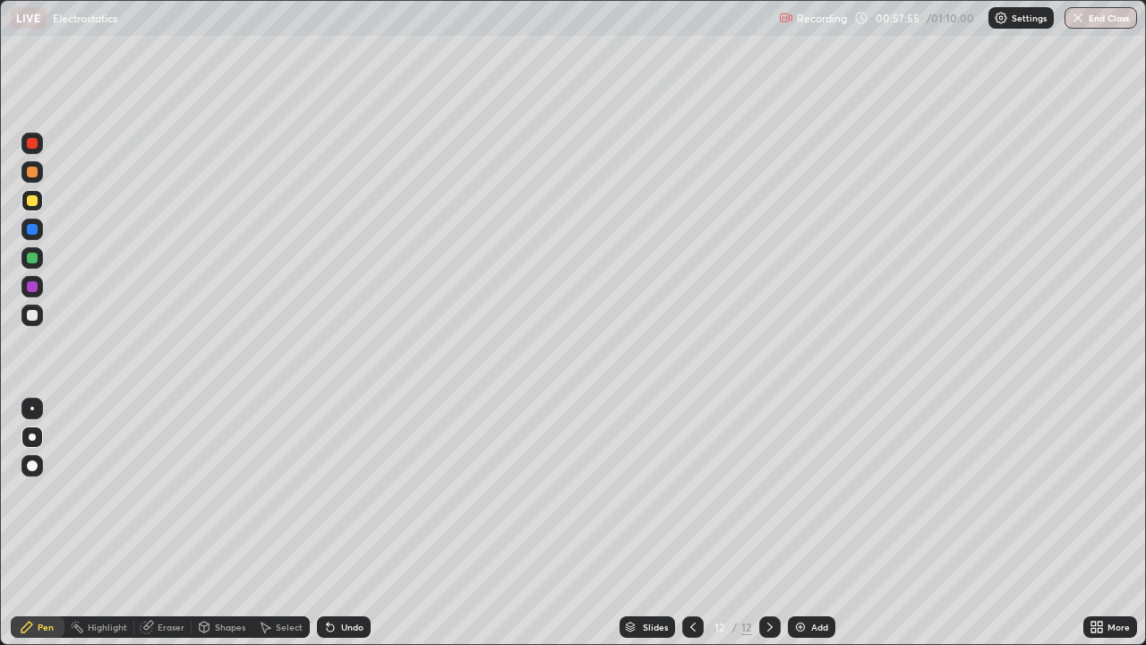
click at [33, 227] on div at bounding box center [32, 229] width 11 height 11
click at [33, 175] on div at bounding box center [32, 171] width 11 height 11
click at [35, 314] on div at bounding box center [32, 315] width 11 height 11
click at [35, 313] on div at bounding box center [32, 315] width 11 height 11
click at [359, 523] on div "Undo" at bounding box center [352, 626] width 22 height 9
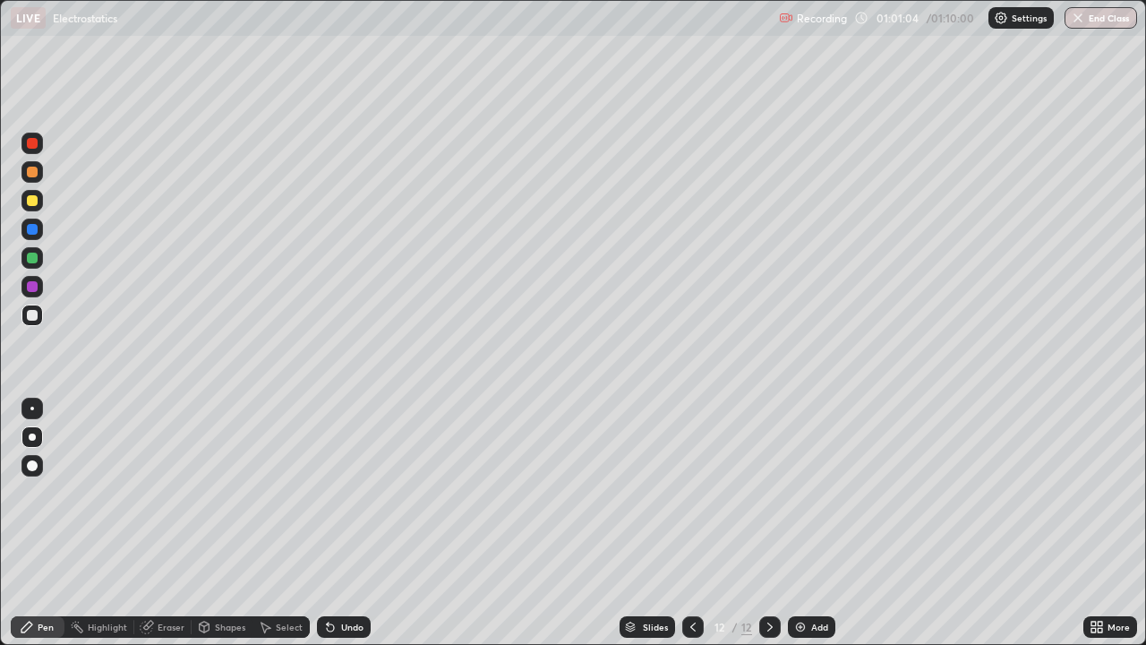
click at [363, 523] on div "Undo" at bounding box center [344, 626] width 54 height 21
click at [32, 197] on div at bounding box center [32, 200] width 11 height 11
click at [358, 523] on div "Undo" at bounding box center [352, 626] width 22 height 9
click at [1118, 25] on button "End Class" at bounding box center [1100, 17] width 73 height 21
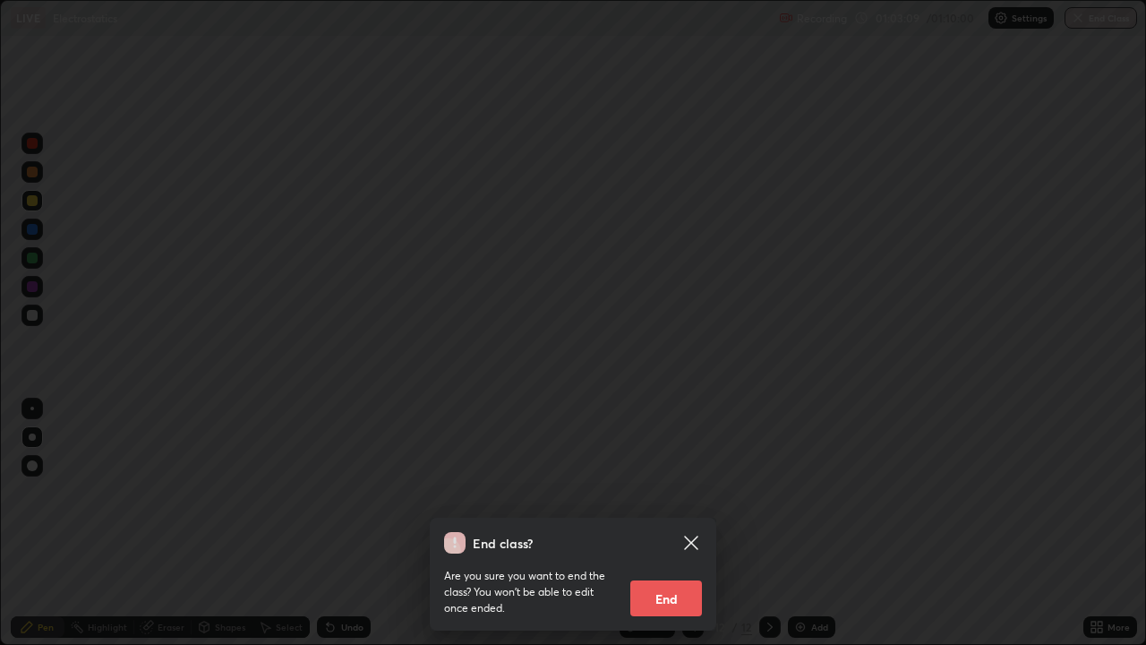
click at [674, 523] on button "End" at bounding box center [666, 598] width 72 height 36
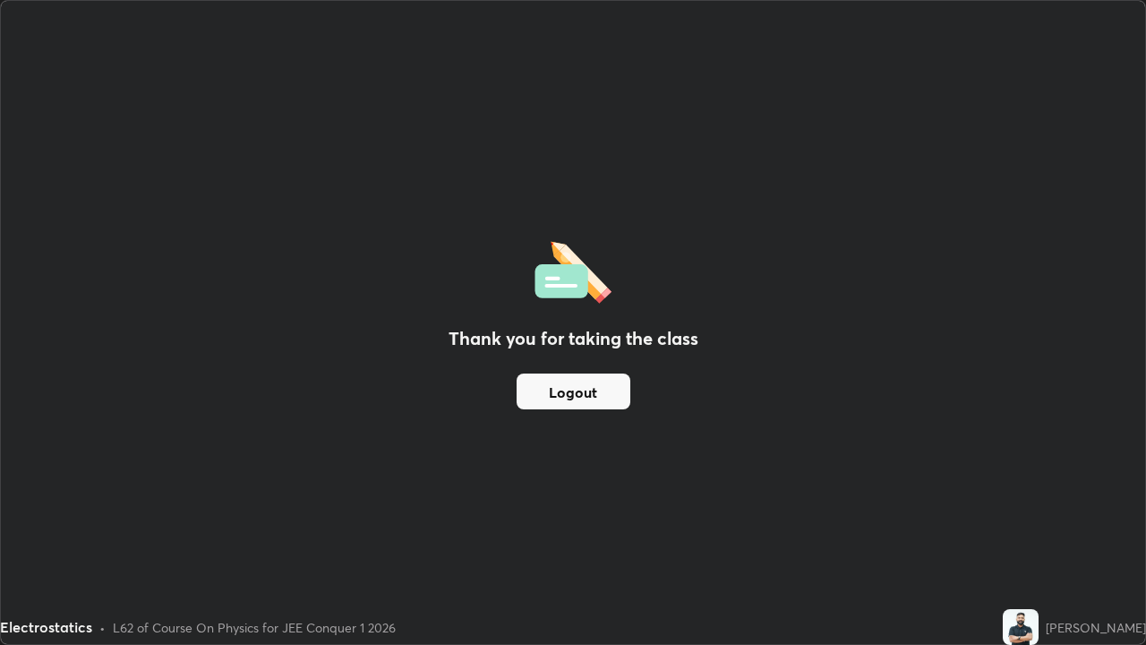
click at [589, 398] on button "Logout" at bounding box center [574, 391] width 114 height 36
